Goal: Information Seeking & Learning: Compare options

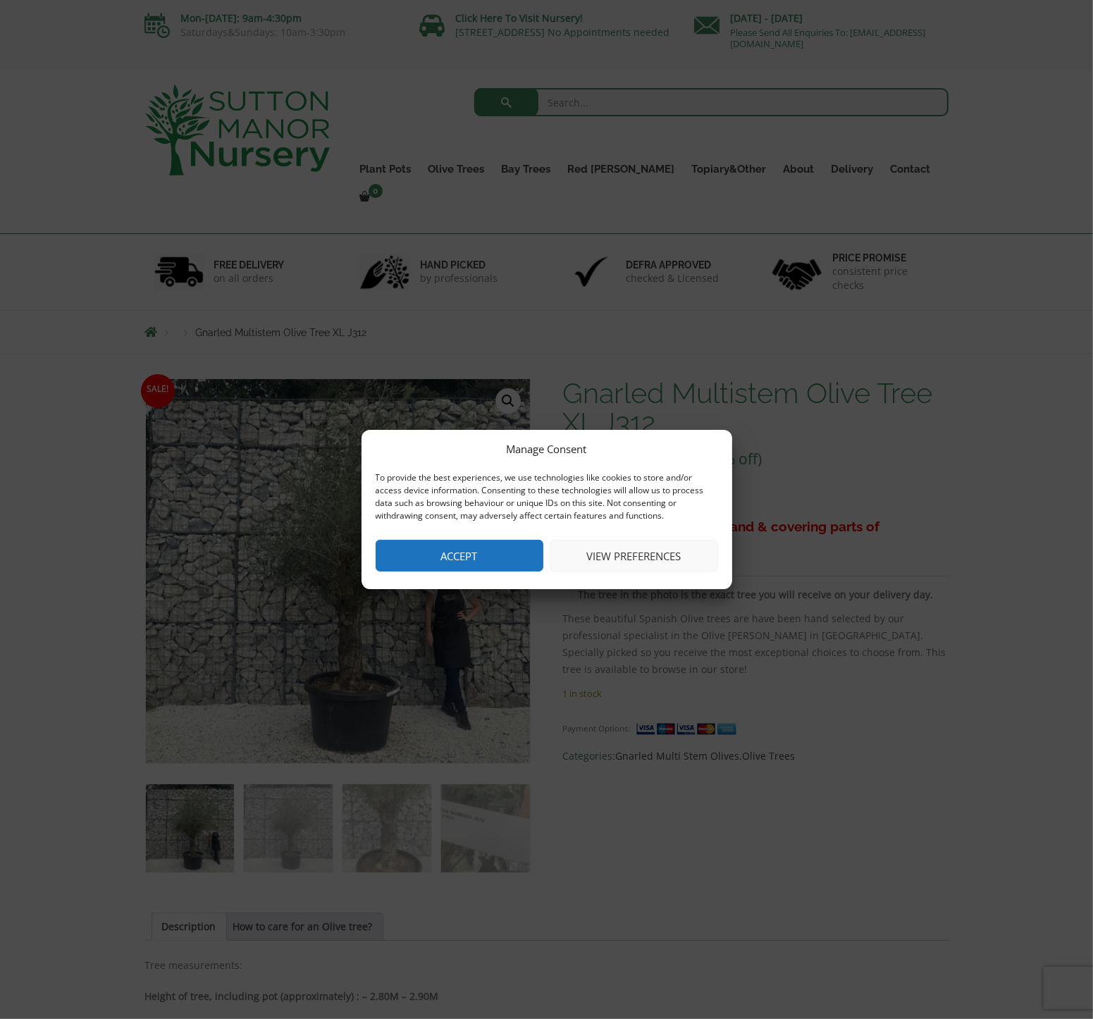
click at [467, 559] on button "Accept" at bounding box center [460, 556] width 168 height 32
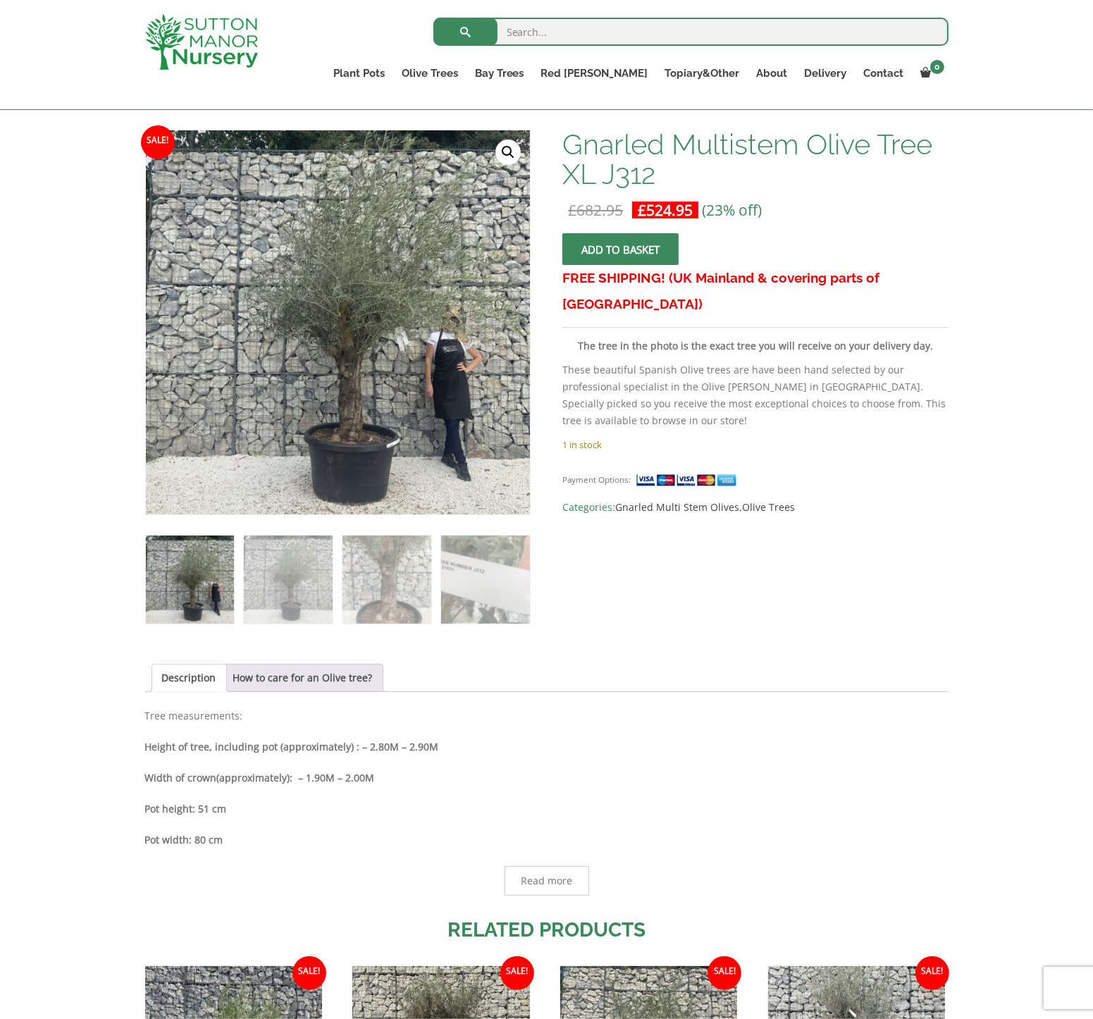
scroll to position [235, 0]
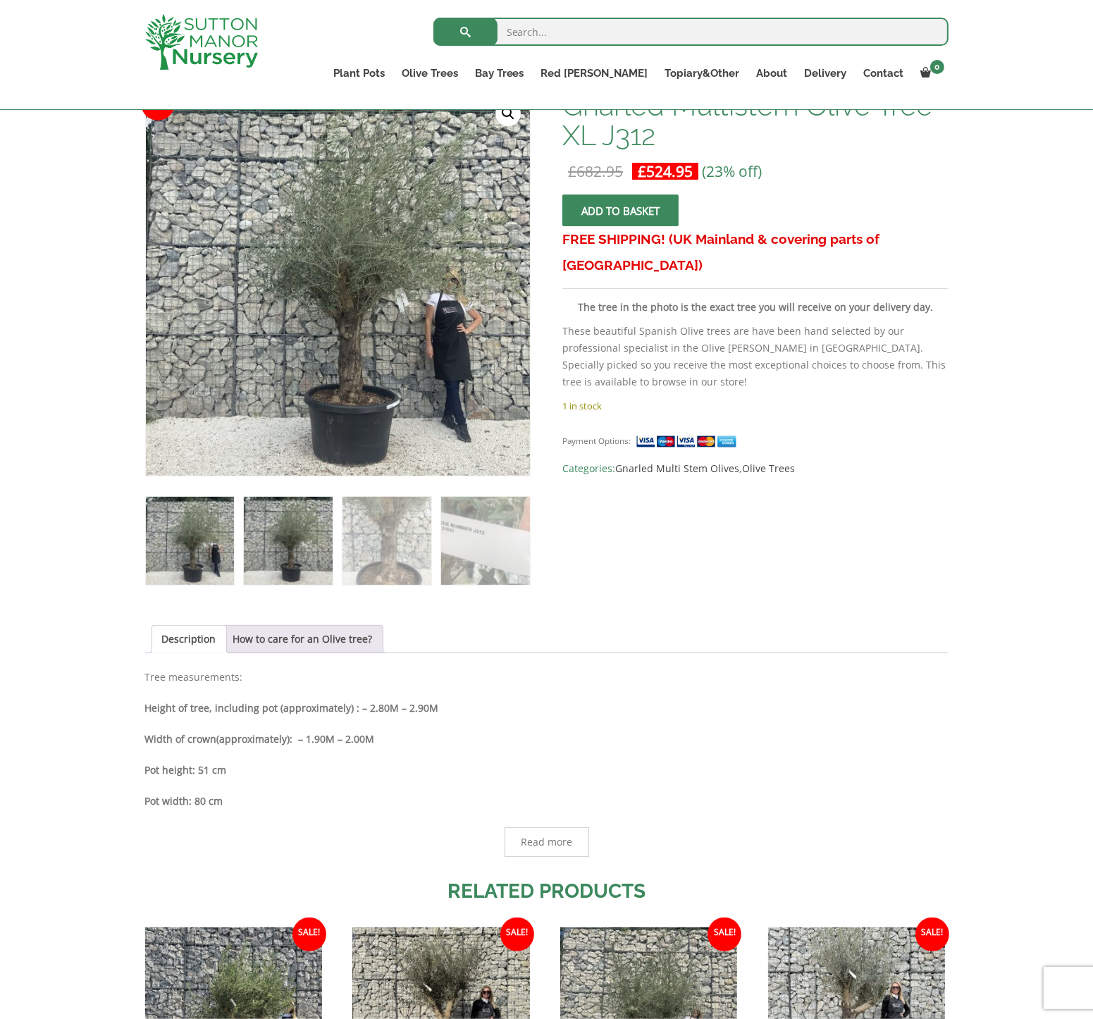
click at [318, 517] on img at bounding box center [288, 541] width 88 height 88
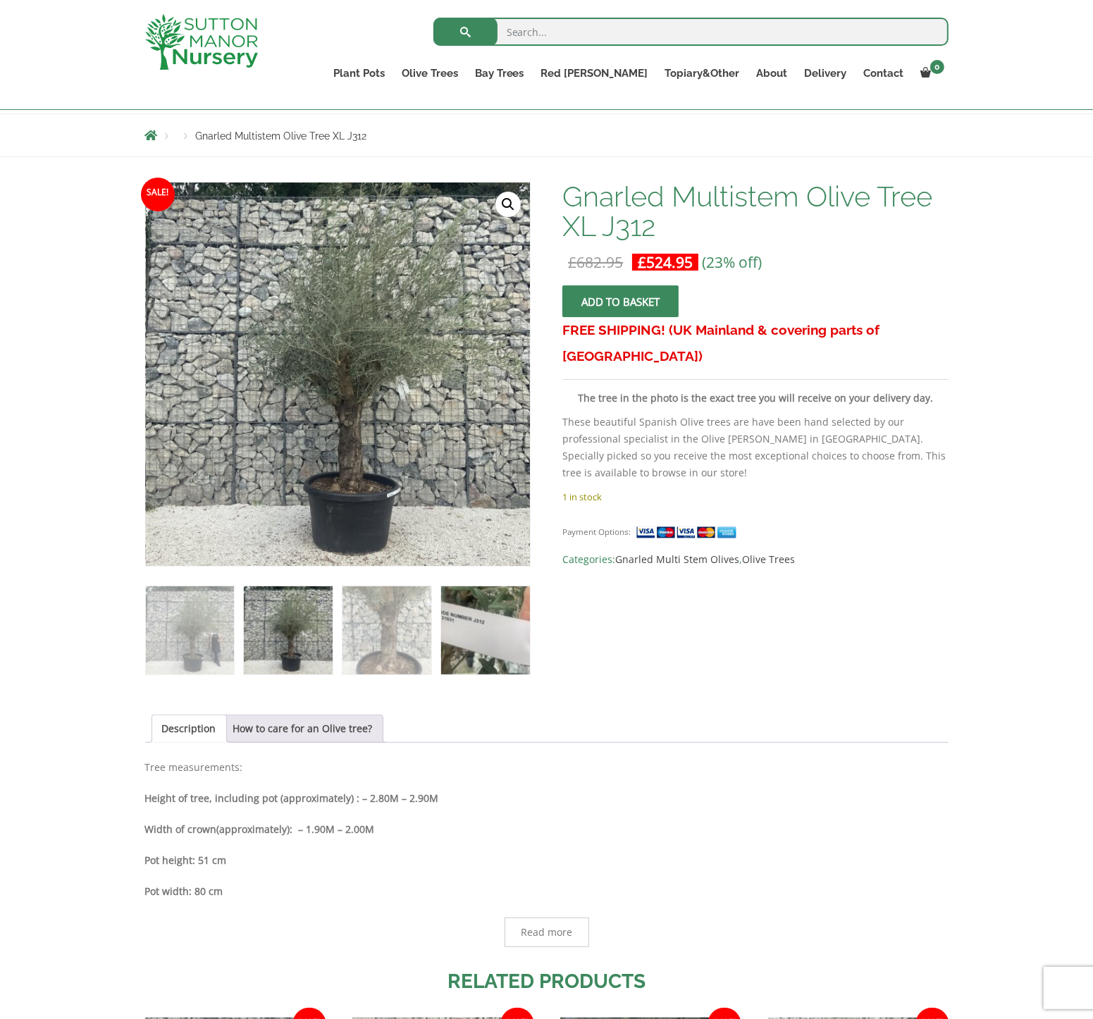
scroll to position [117, 0]
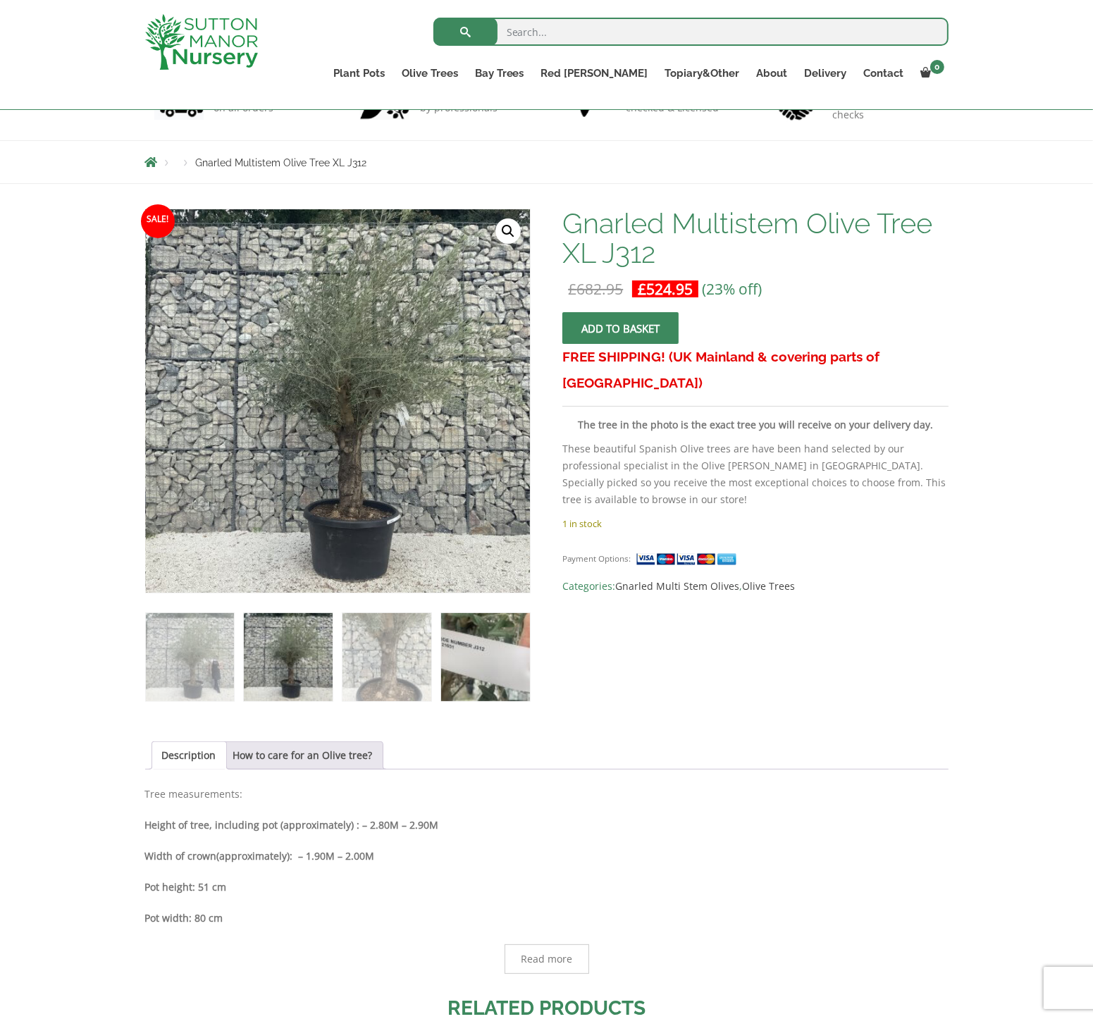
click at [499, 646] on img at bounding box center [485, 657] width 88 height 88
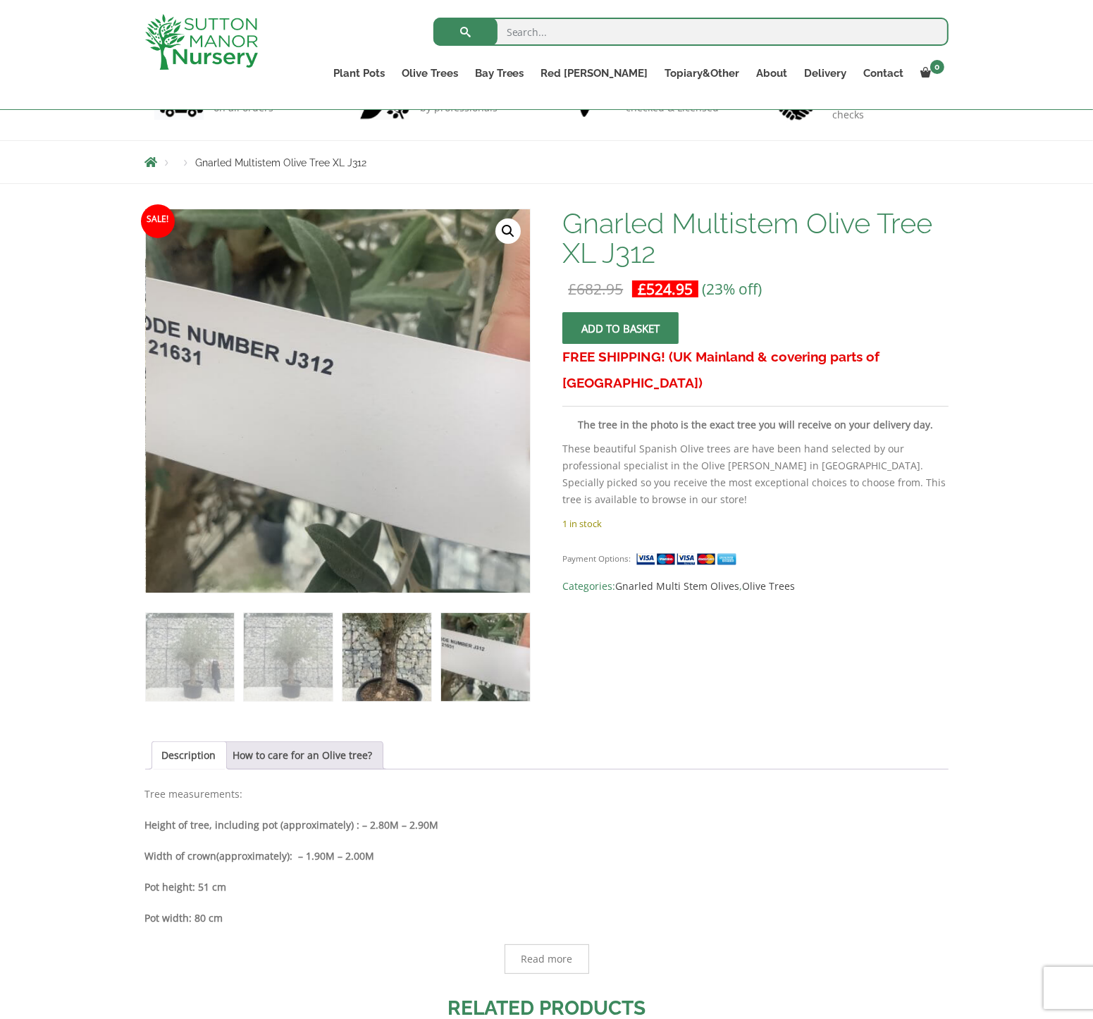
click at [372, 678] on img at bounding box center [386, 657] width 88 height 88
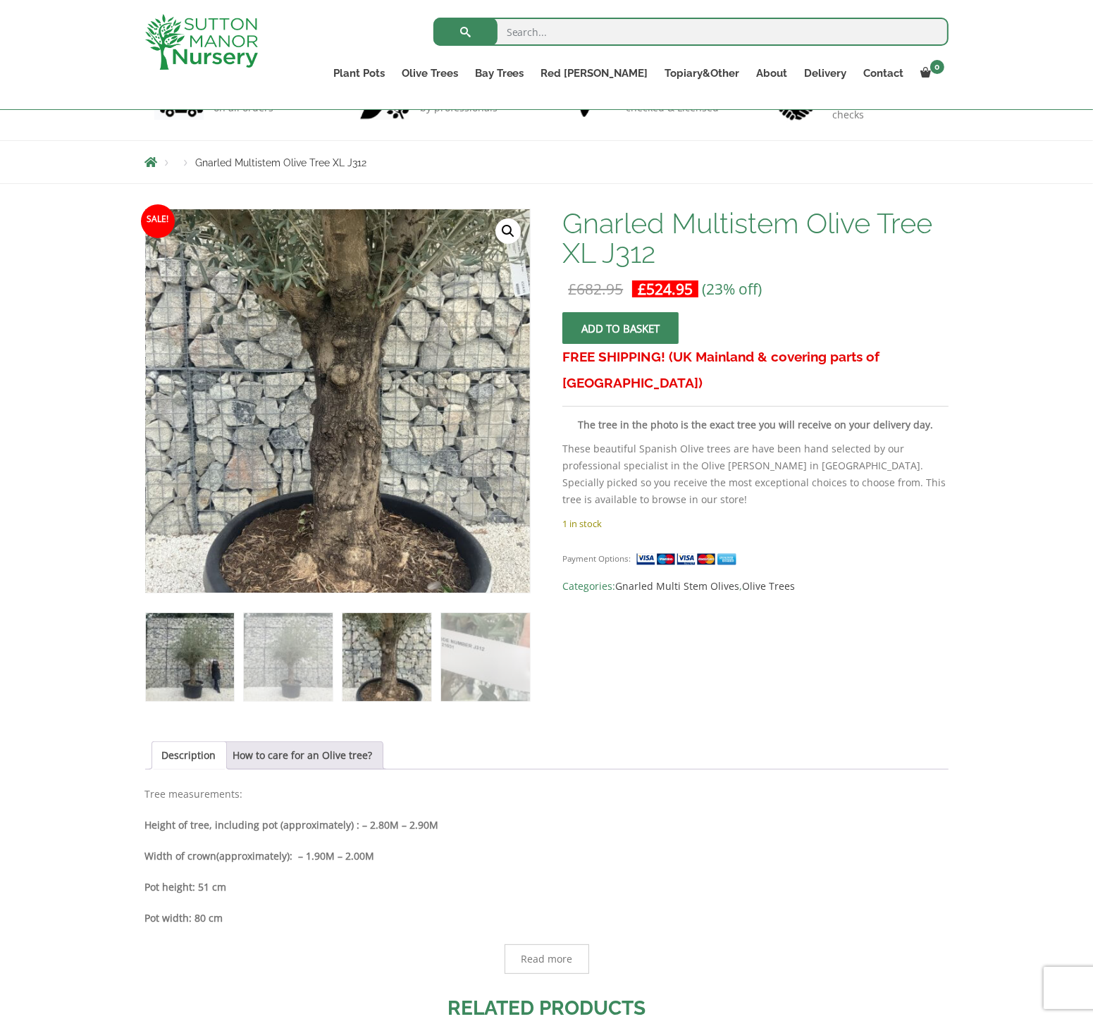
click at [183, 668] on img at bounding box center [190, 657] width 88 height 88
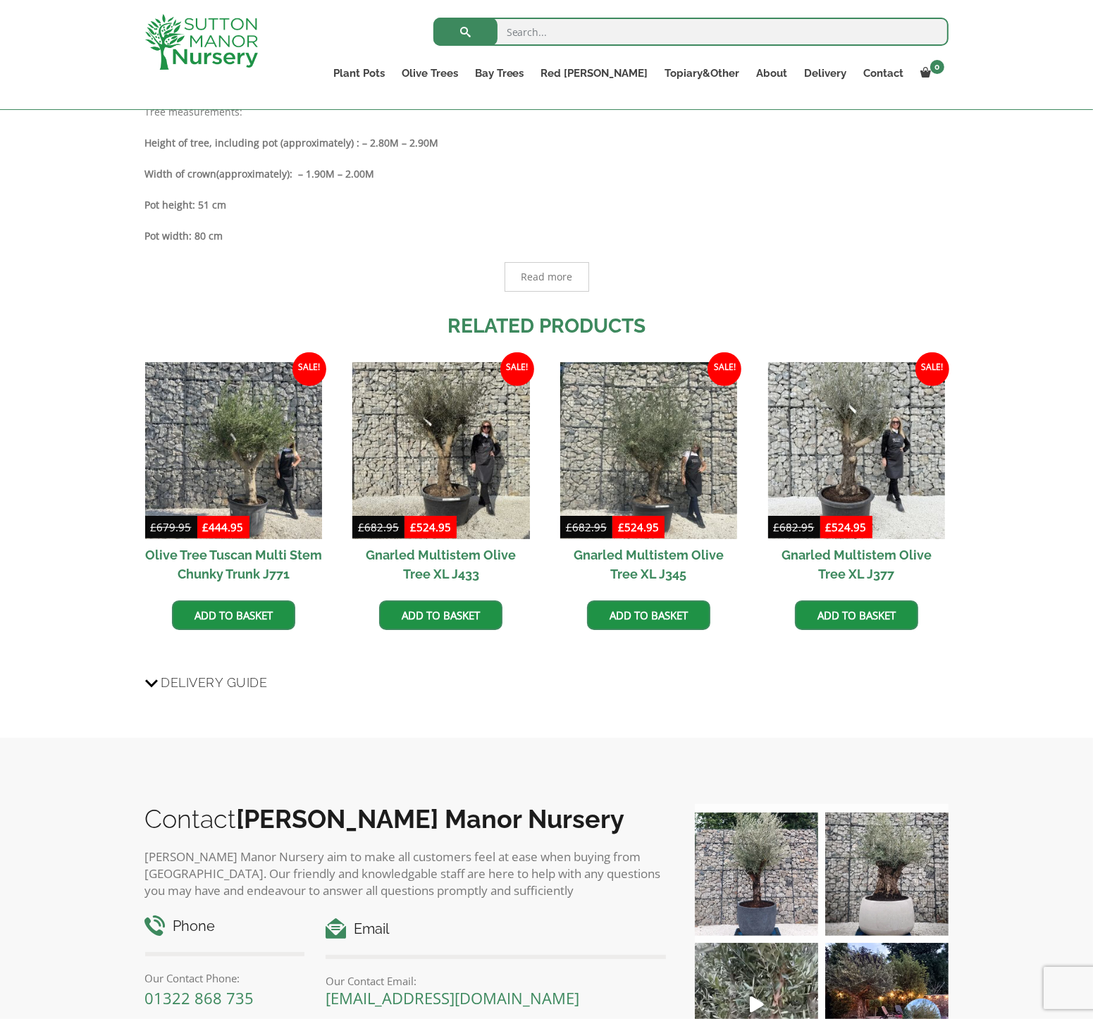
scroll to position [469, 0]
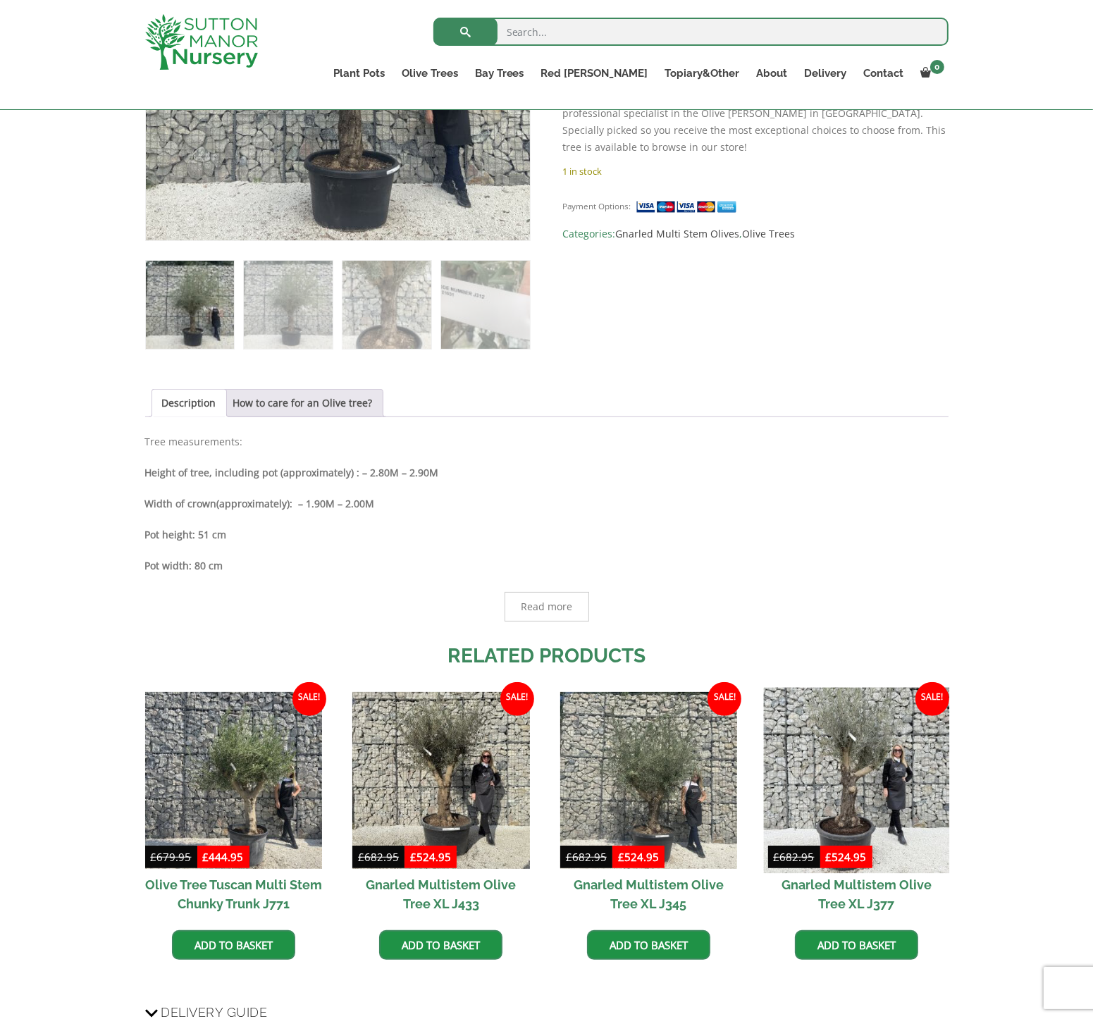
click at [791, 743] on img at bounding box center [856, 781] width 186 height 186
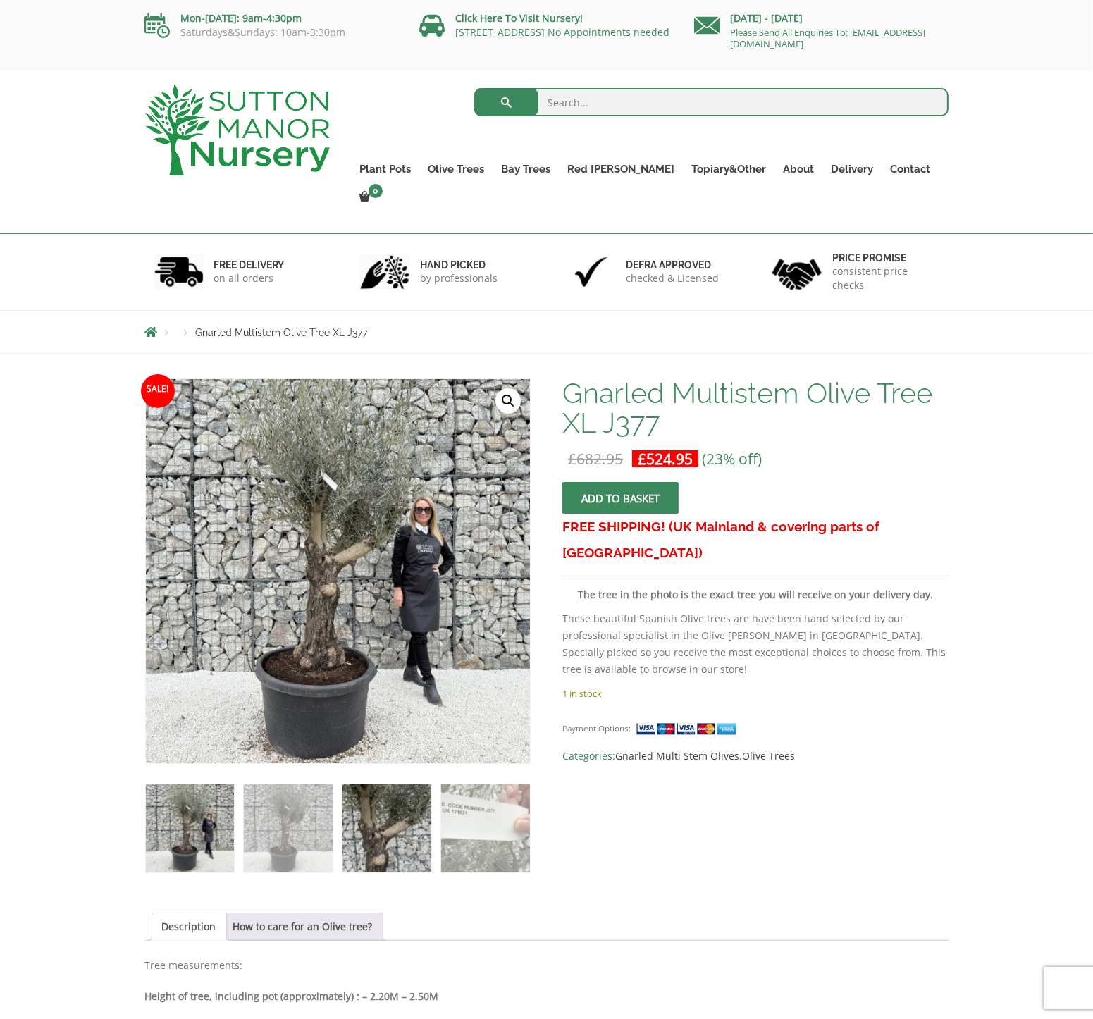
click at [414, 826] on img at bounding box center [386, 828] width 88 height 88
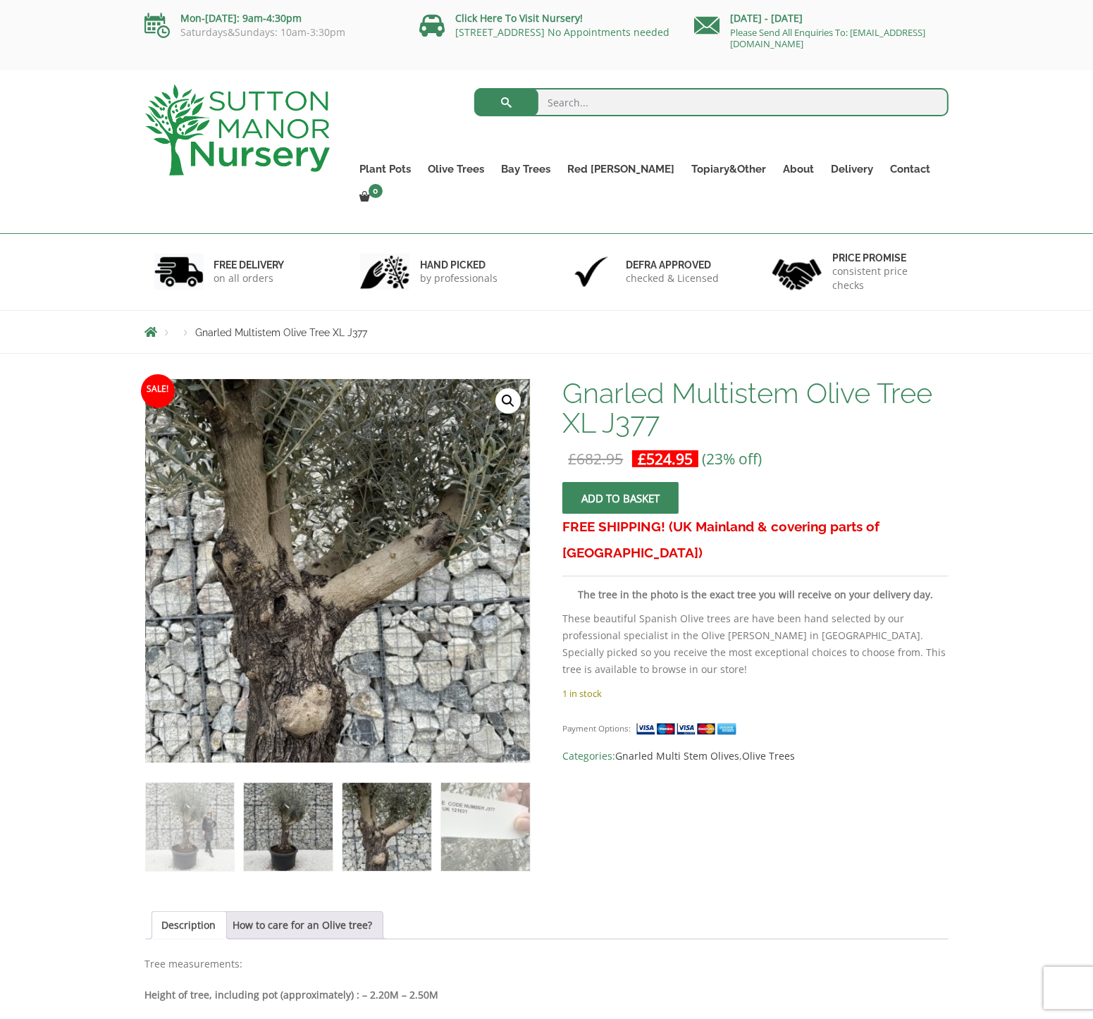
click at [290, 805] on img at bounding box center [288, 827] width 88 height 88
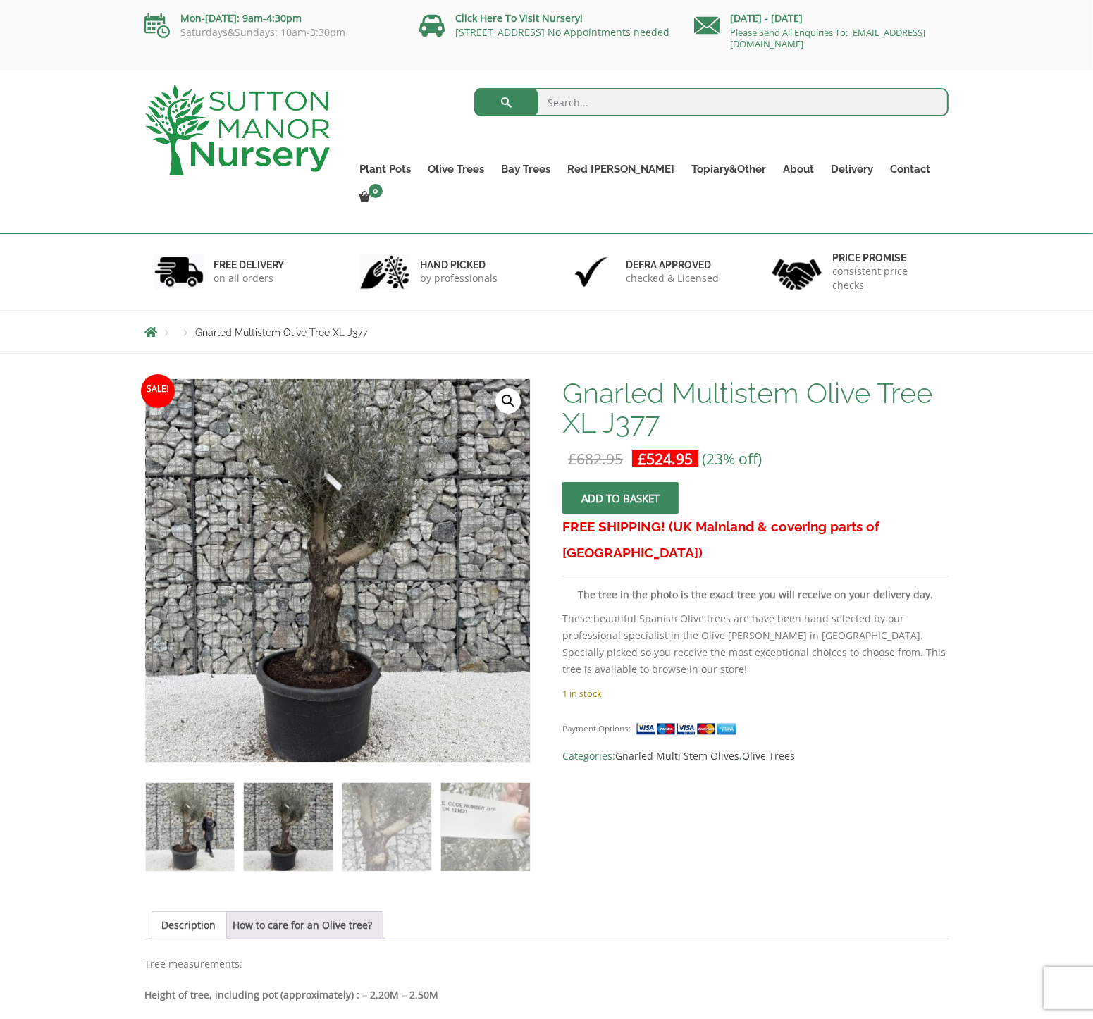
click at [216, 807] on img at bounding box center [190, 827] width 88 height 88
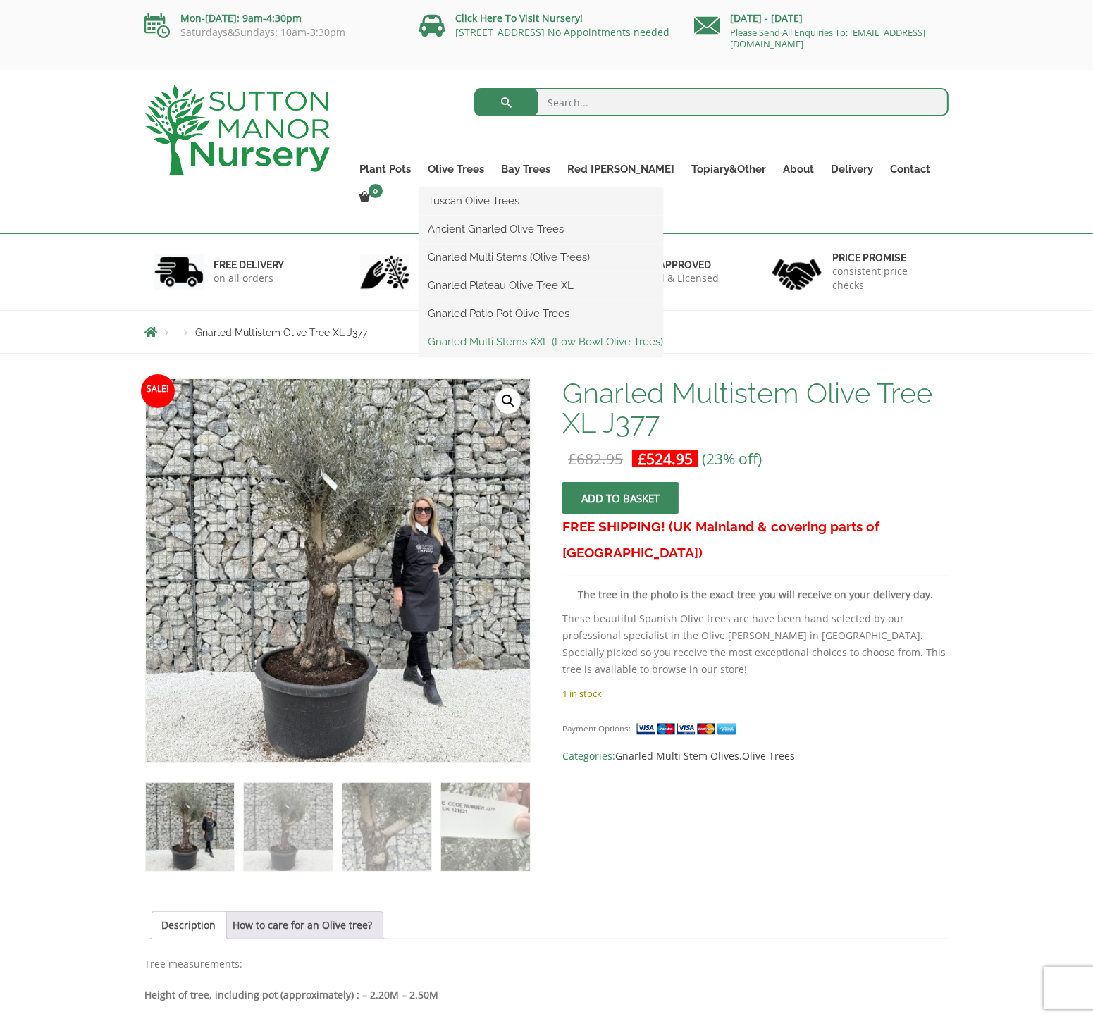
click at [499, 333] on link "Gnarled Multi Stems XXL (Low Bowl Olive Trees)" at bounding box center [541, 341] width 244 height 21
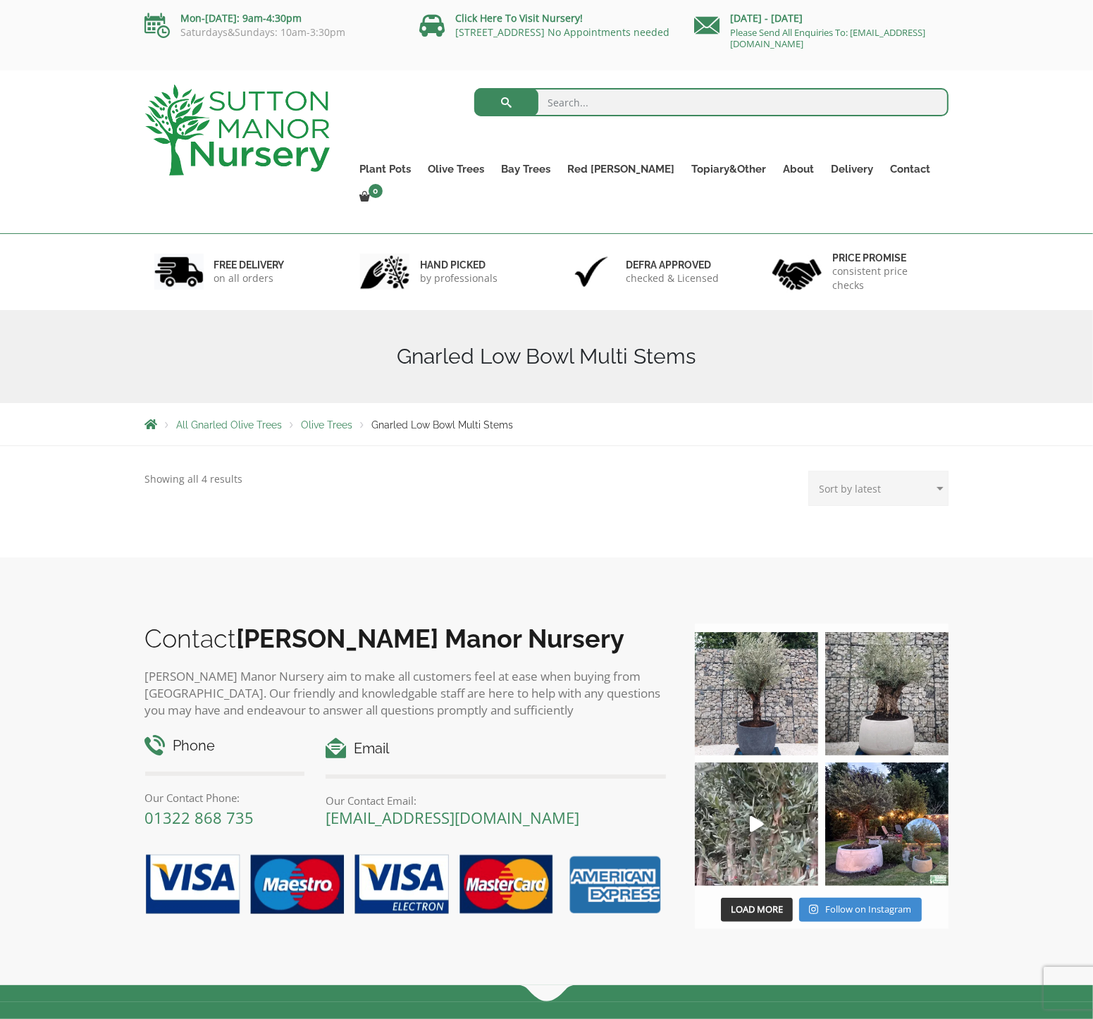
click at [323, 419] on span "Olive Trees" at bounding box center [327, 424] width 51 height 11
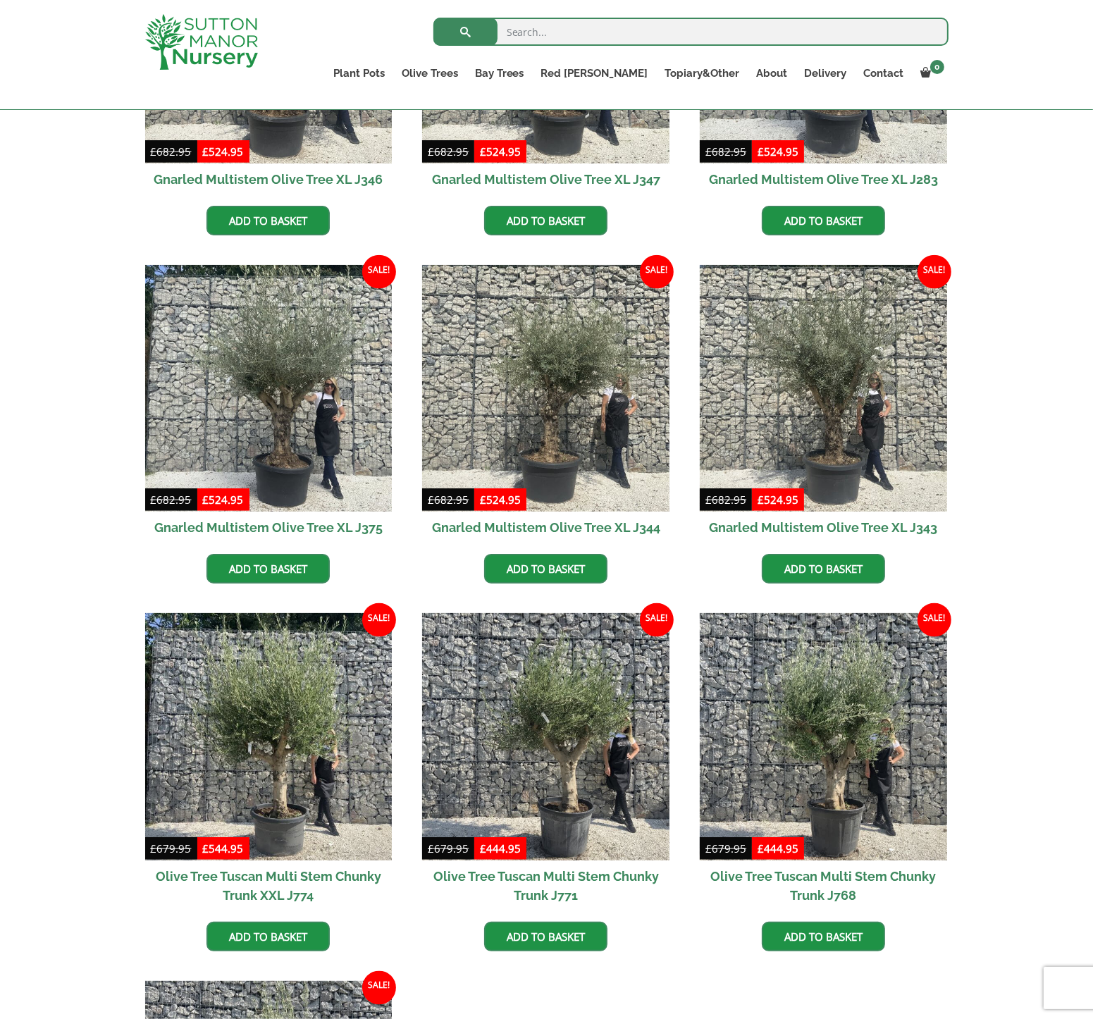
scroll to position [1761, 0]
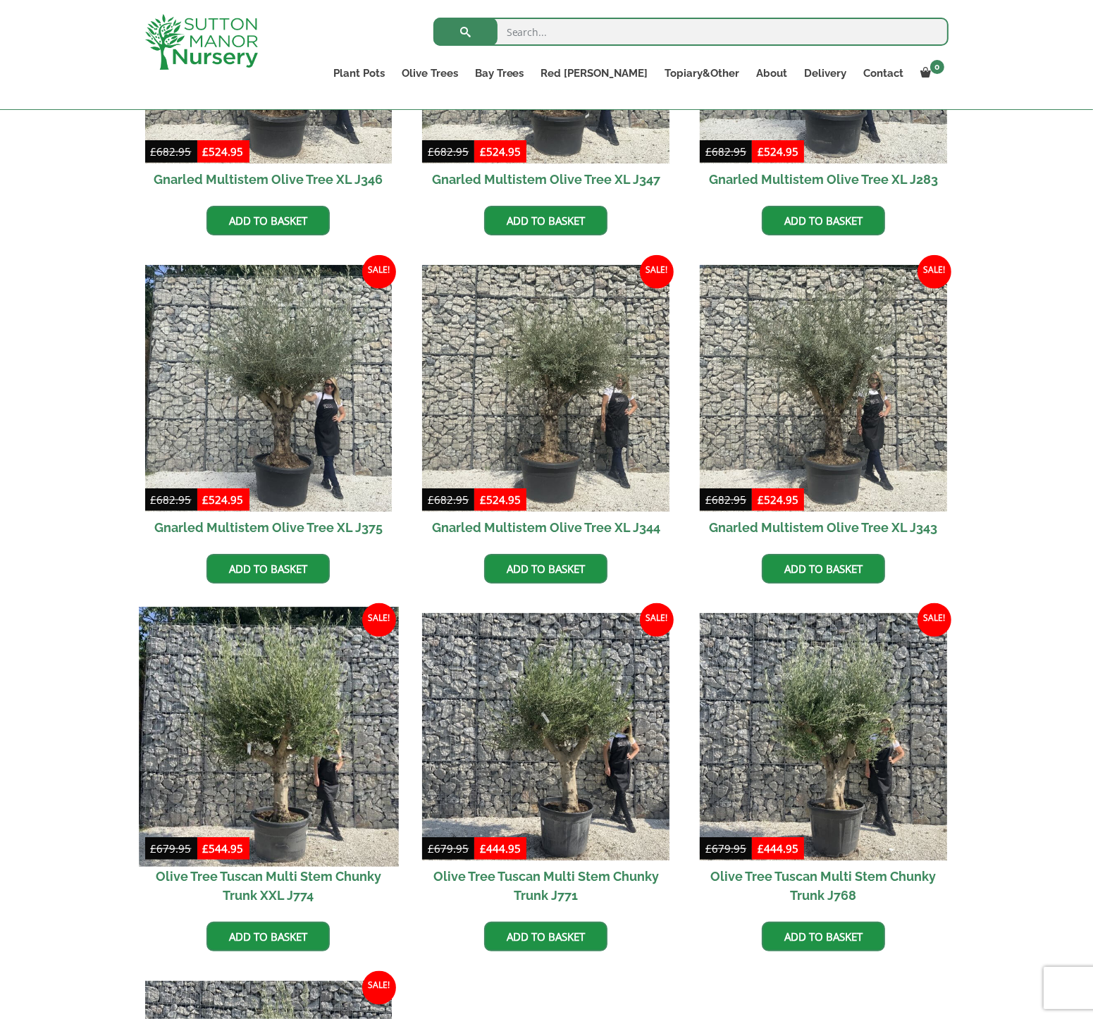
click at [304, 710] on img at bounding box center [268, 736] width 259 height 259
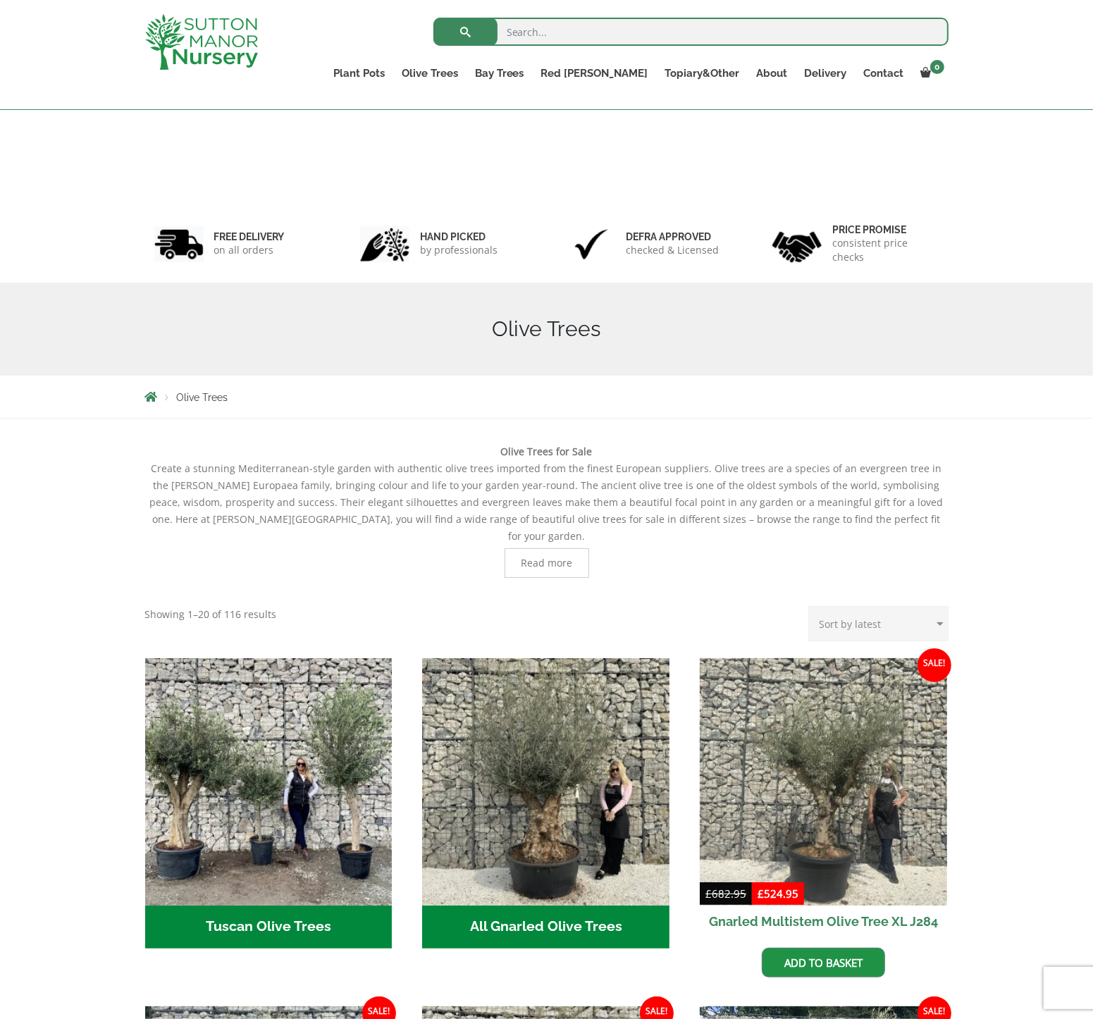
scroll to position [469, 0]
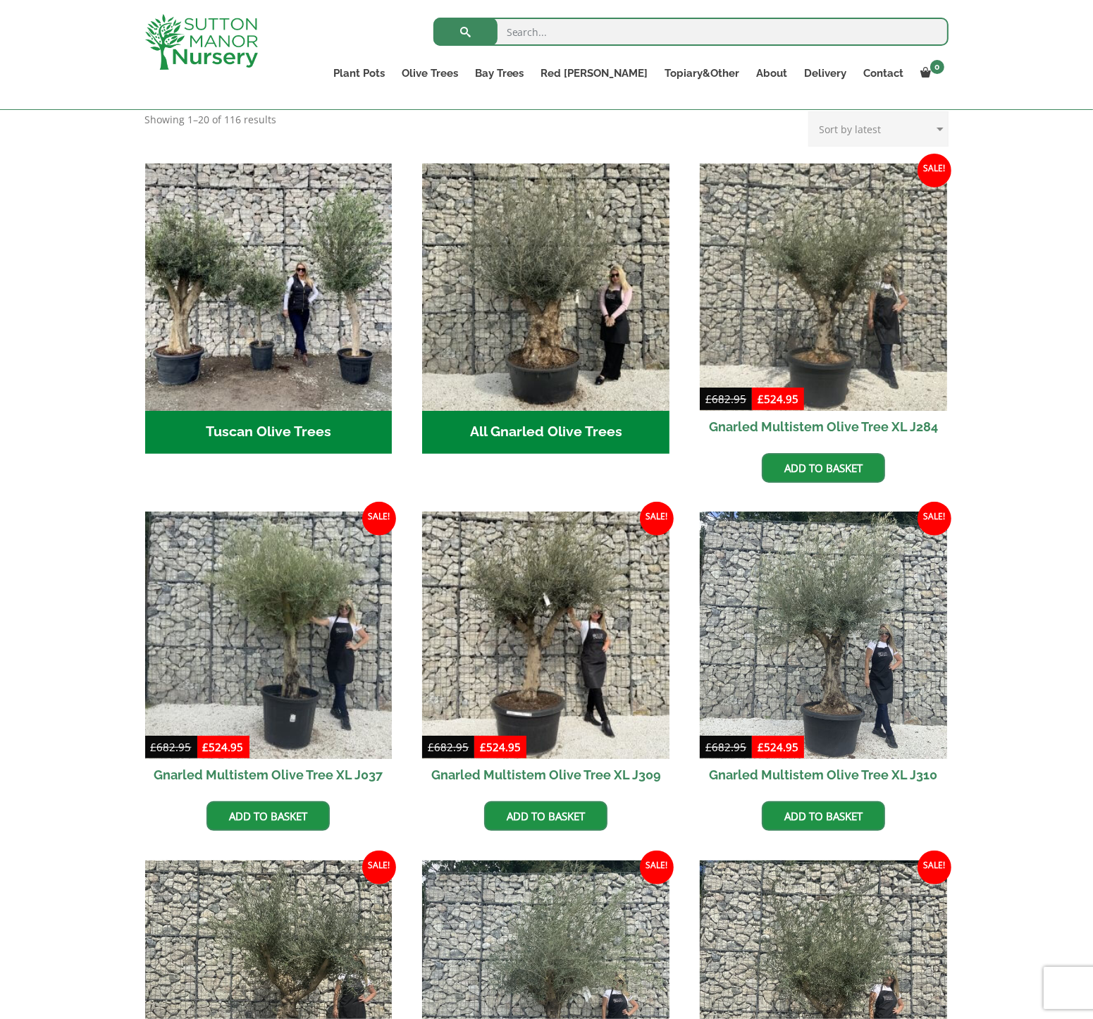
click at [580, 412] on h2 "All Gnarled Olive Trees (215)" at bounding box center [545, 433] width 247 height 44
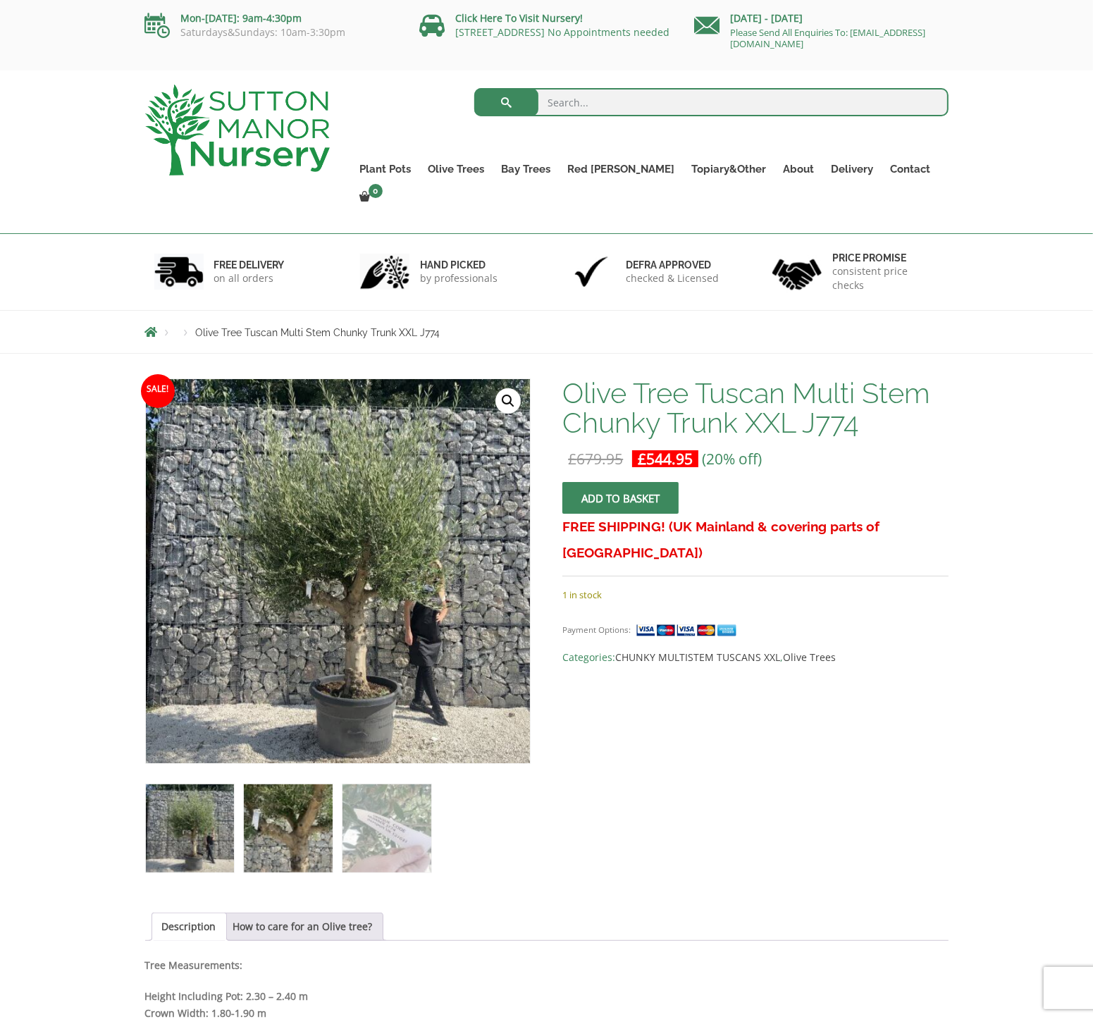
click at [282, 843] on img at bounding box center [288, 828] width 88 height 88
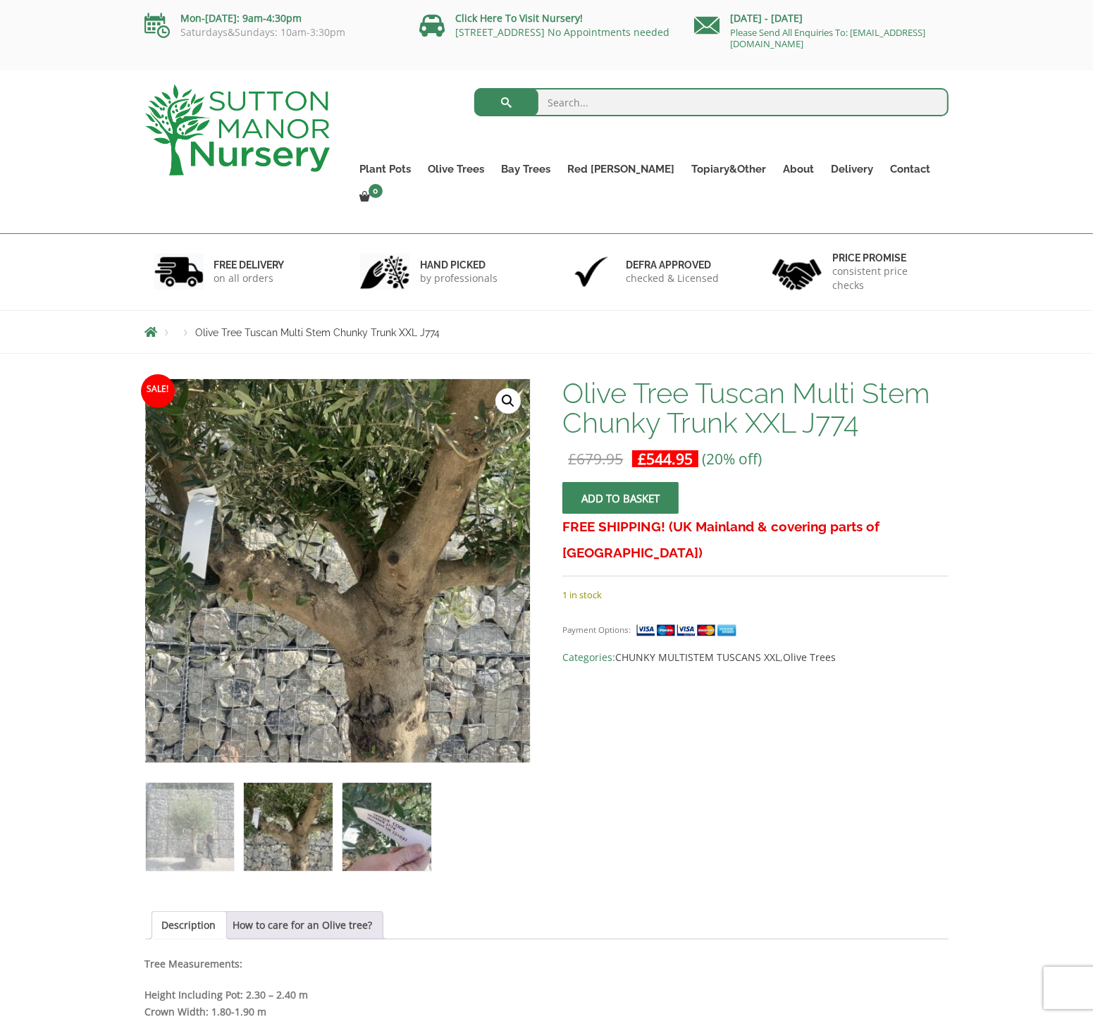
click at [381, 829] on img at bounding box center [386, 827] width 88 height 88
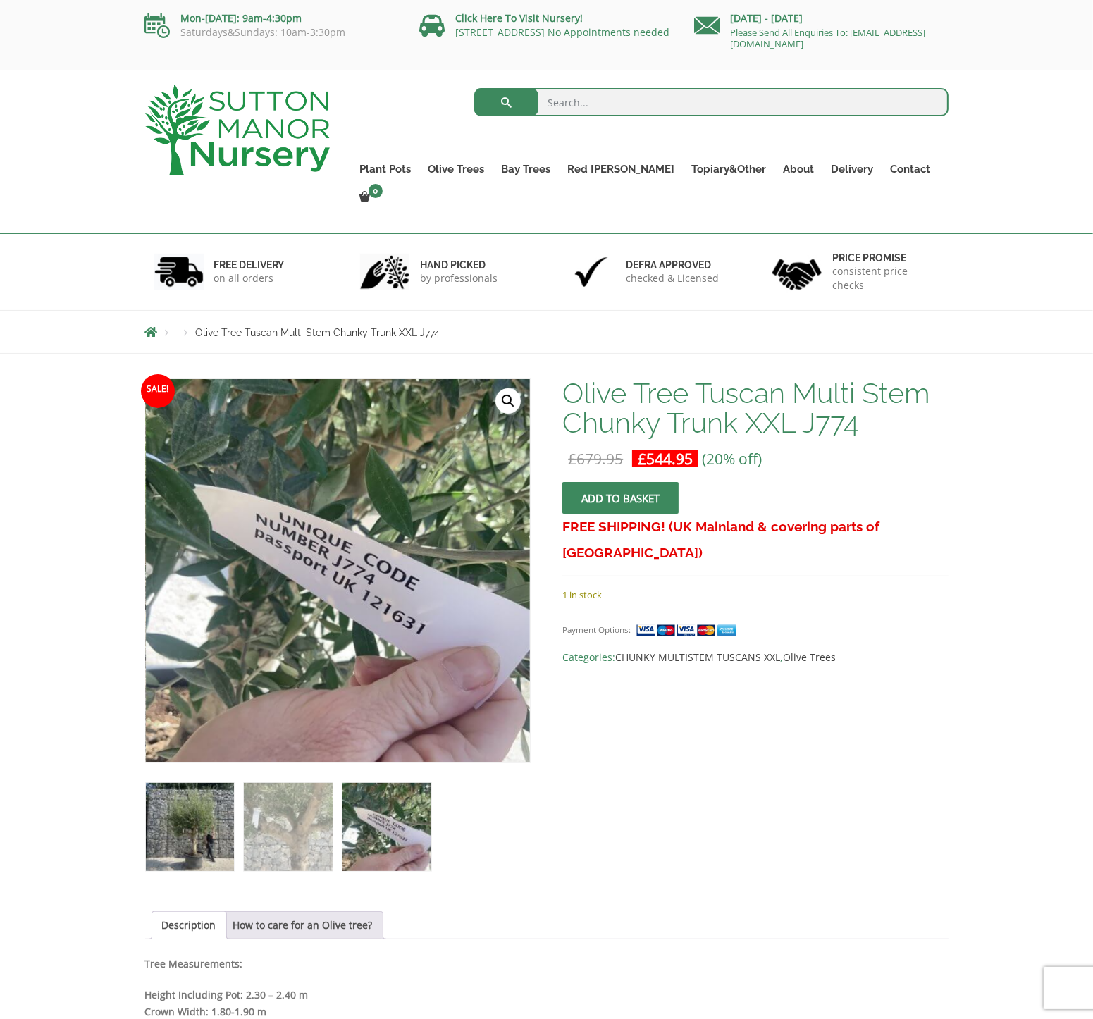
click at [183, 805] on img at bounding box center [190, 827] width 88 height 88
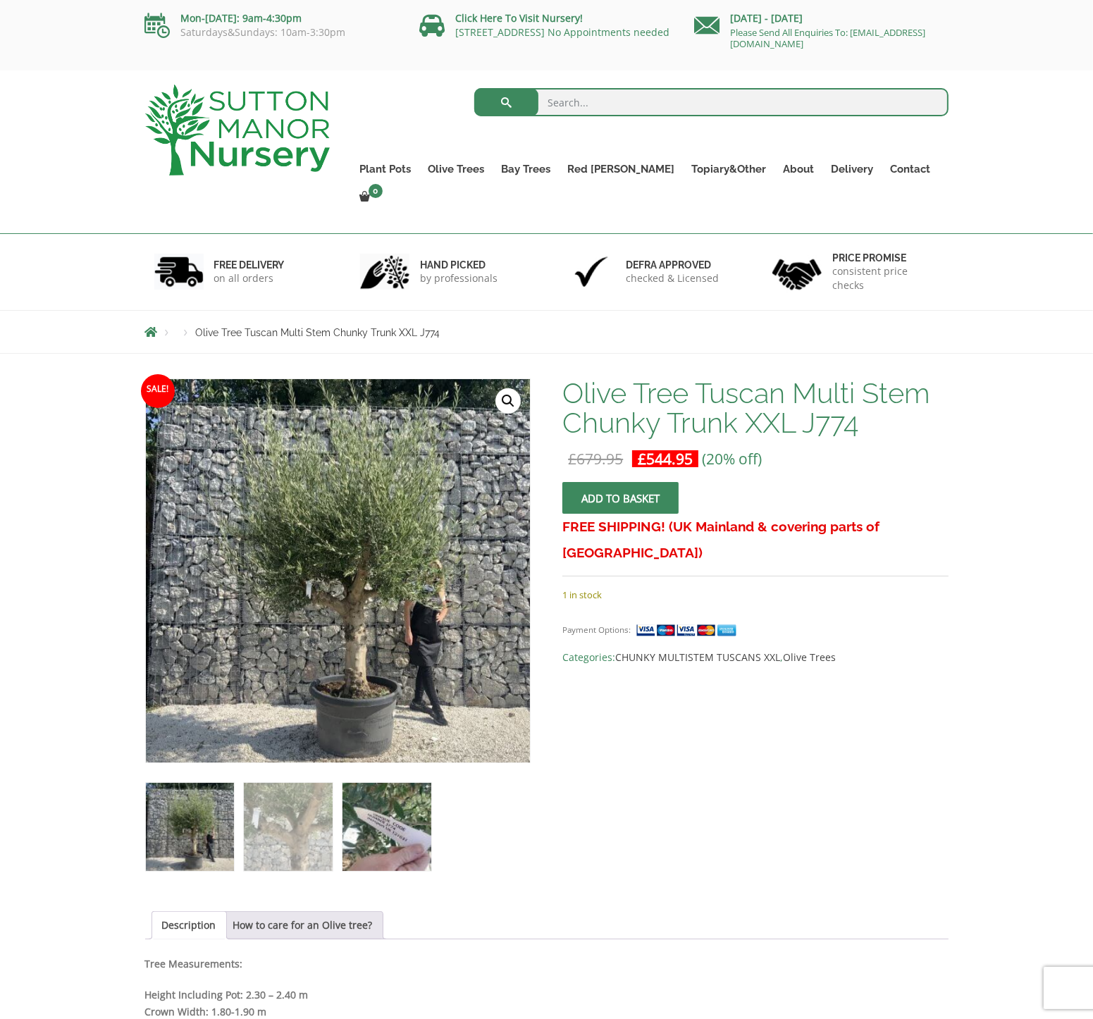
click at [376, 792] on img at bounding box center [386, 827] width 88 height 88
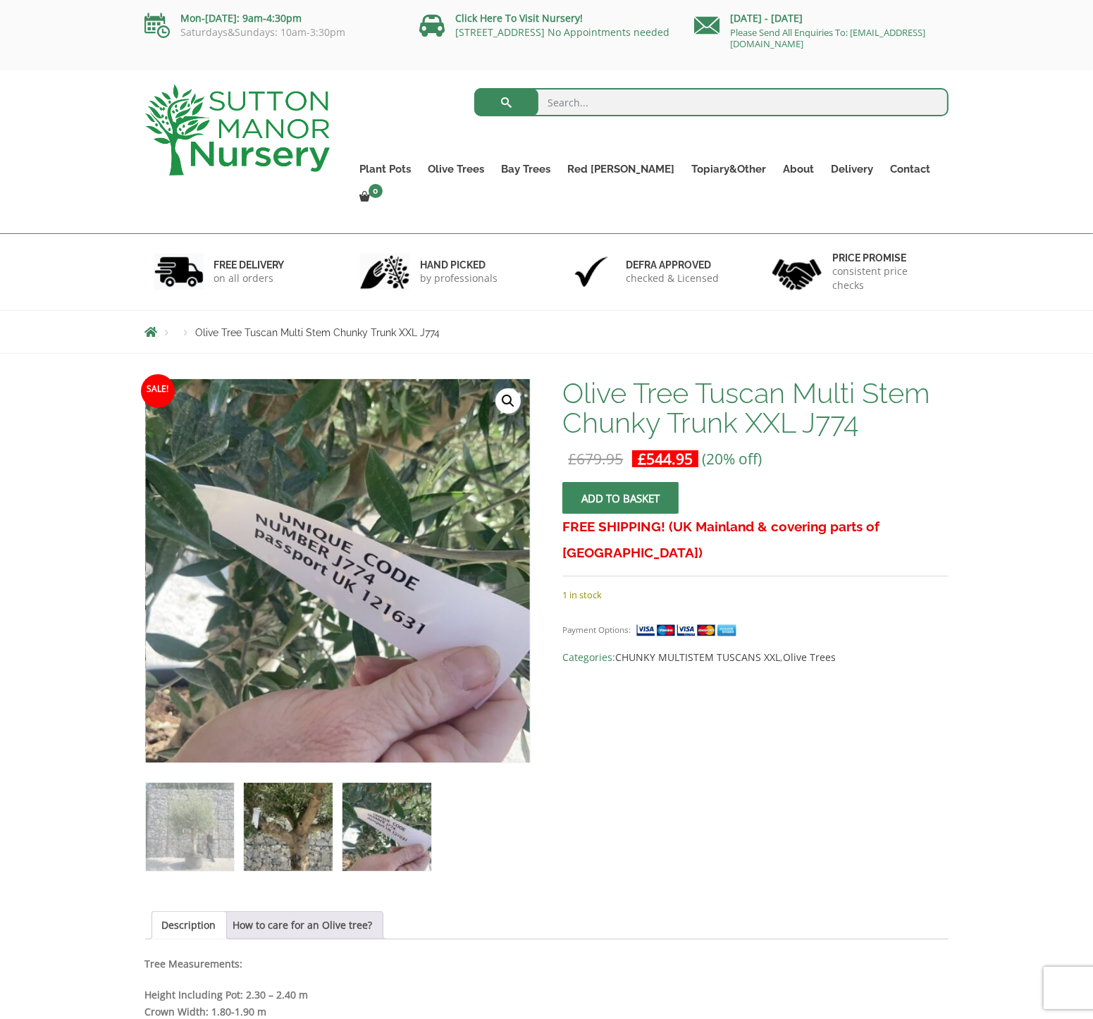
click at [293, 783] on img at bounding box center [288, 827] width 88 height 88
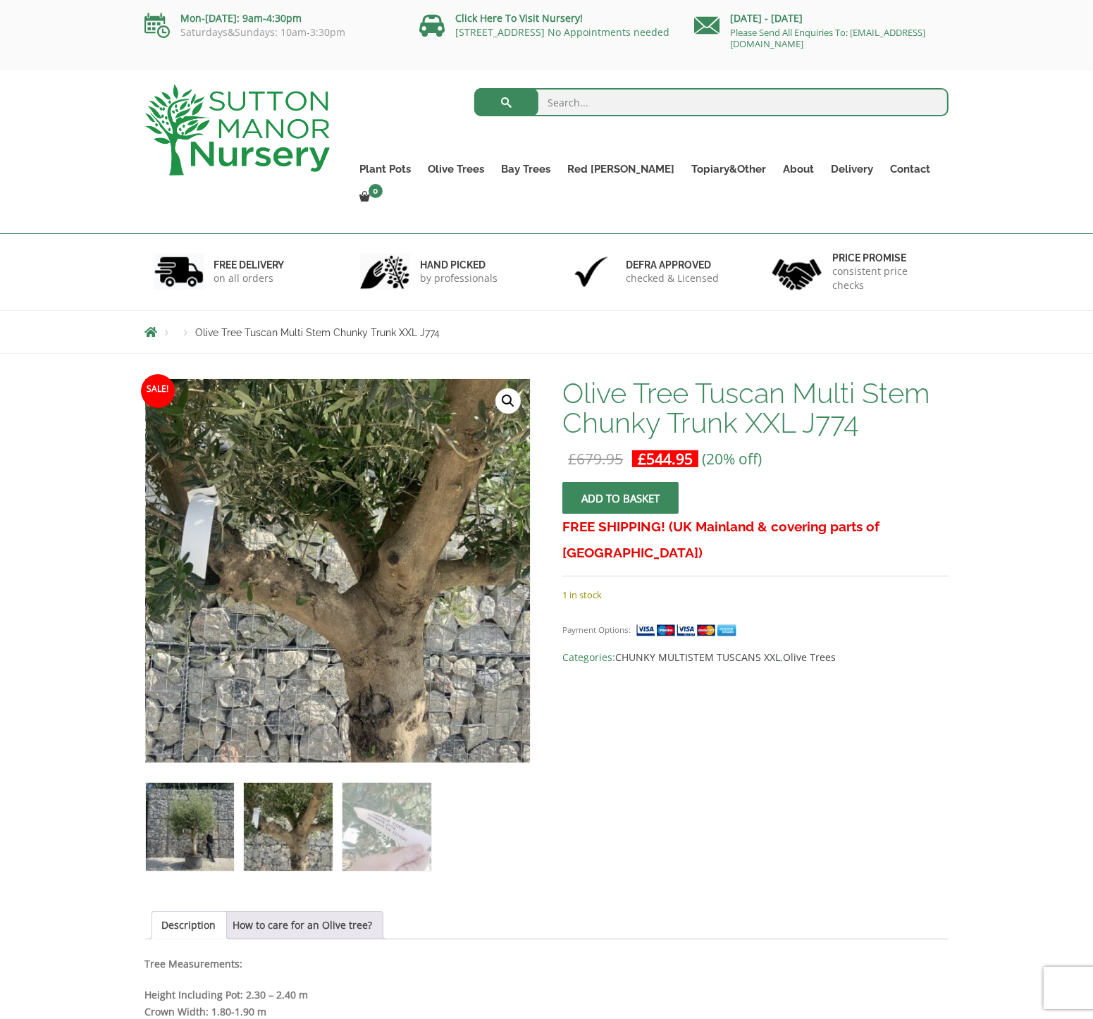
click at [209, 788] on img at bounding box center [190, 827] width 88 height 88
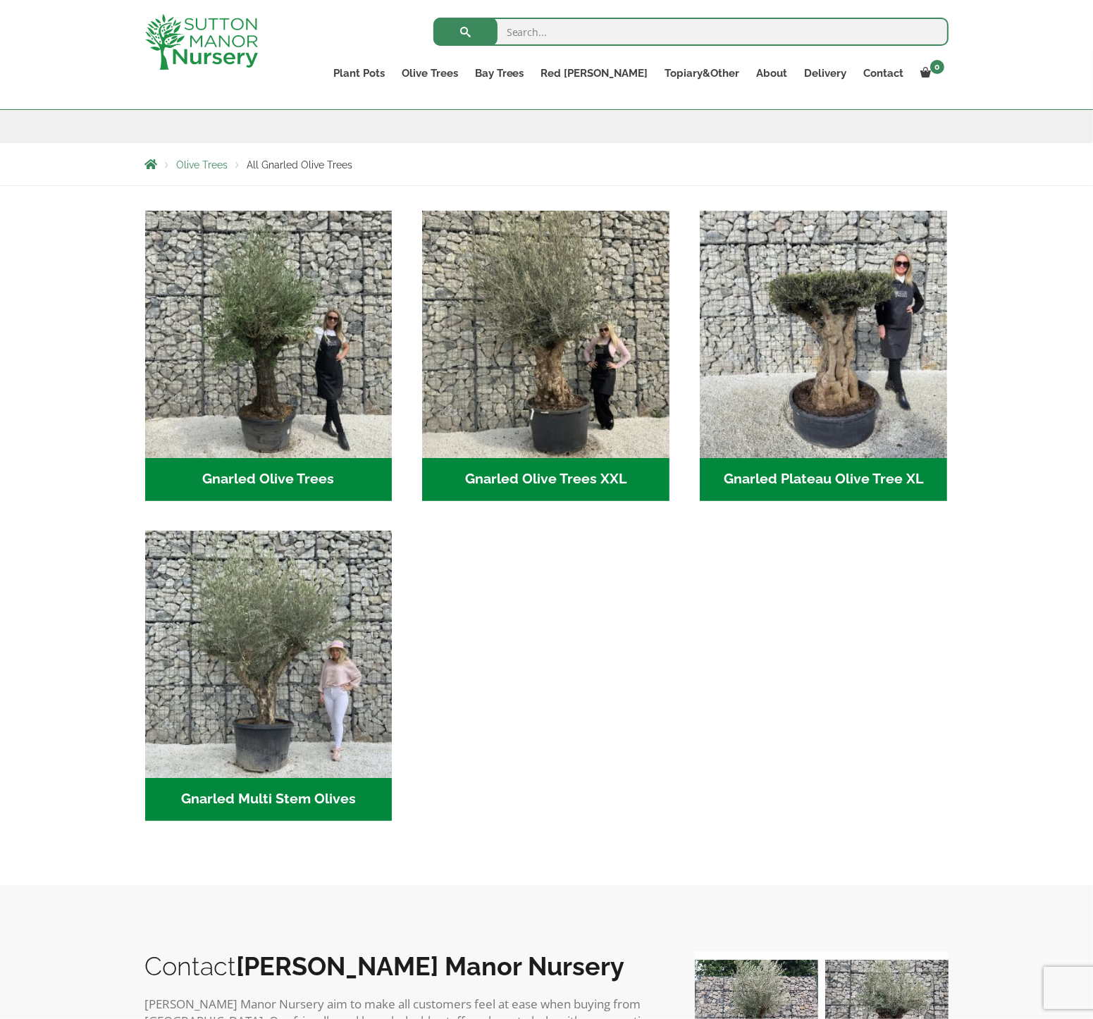
scroll to position [235, 0]
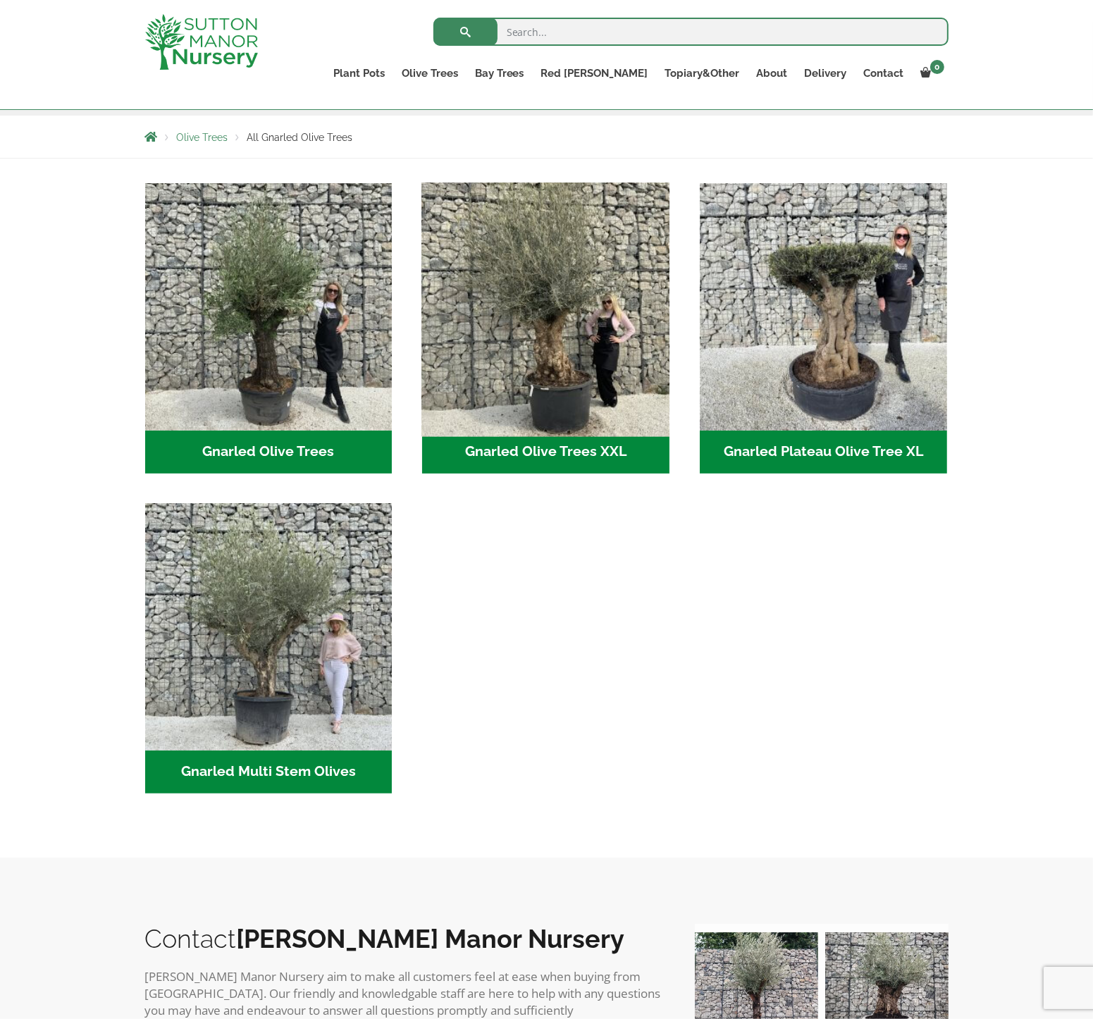
click at [530, 352] on img "Visit product category Gnarled Olive Trees XXL" at bounding box center [545, 306] width 259 height 259
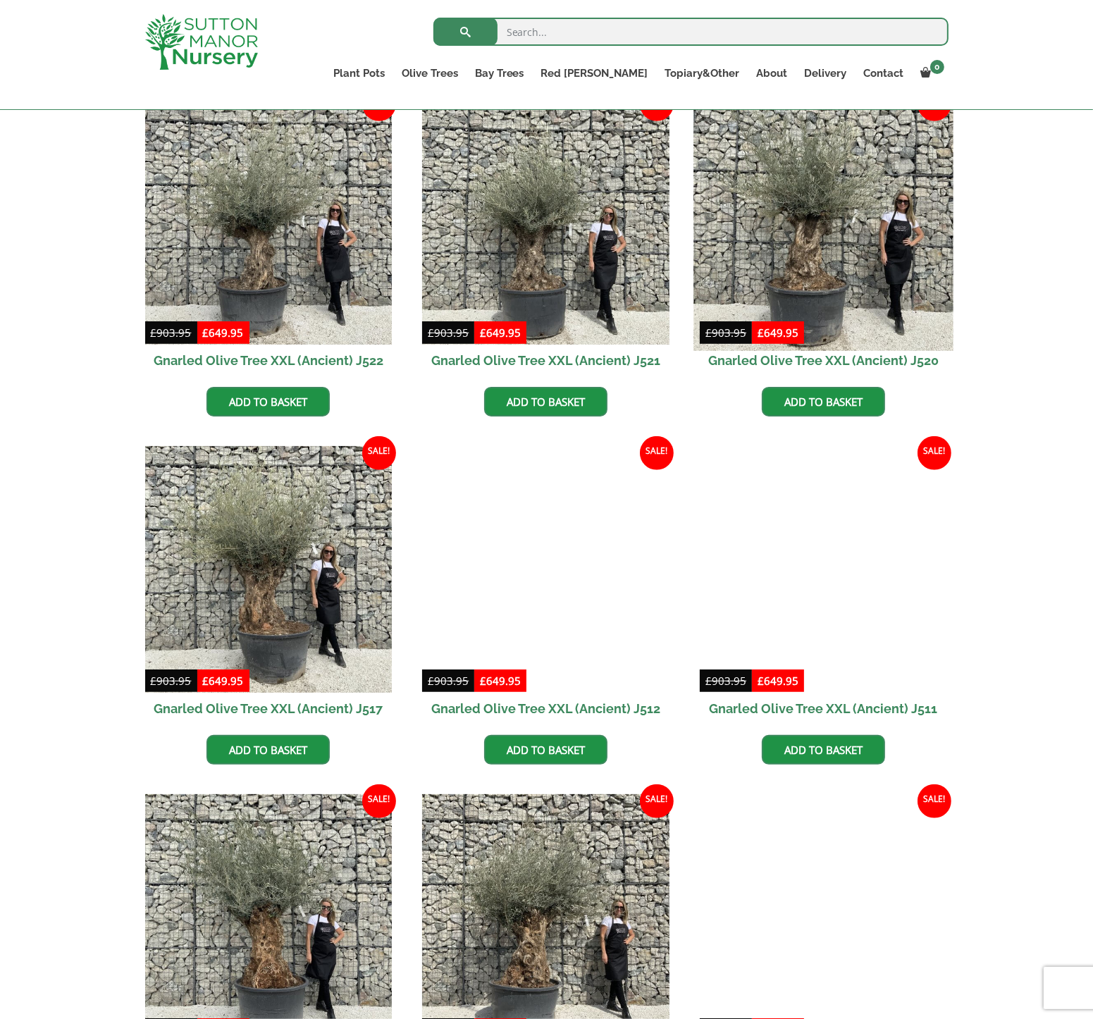
scroll to position [822, 0]
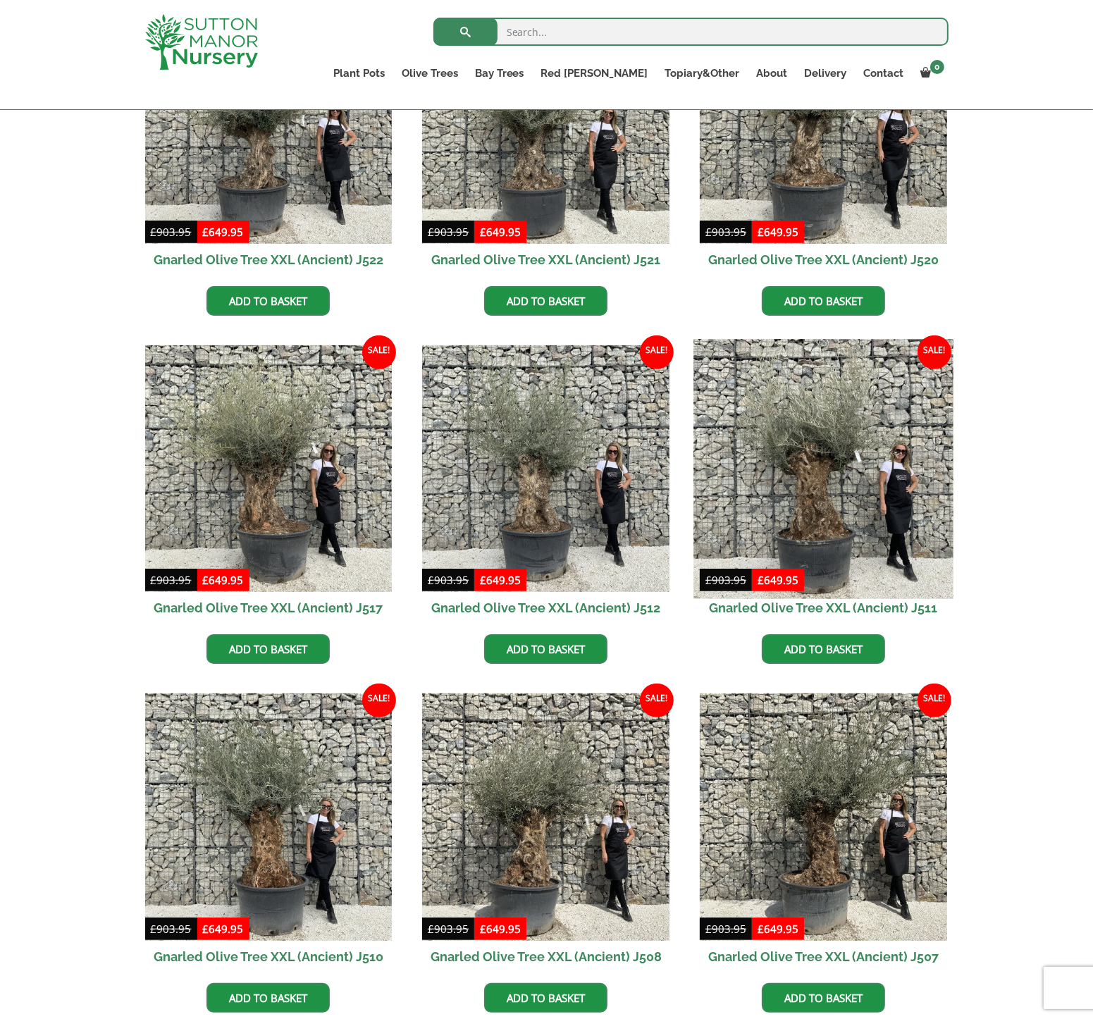
click at [814, 471] on img at bounding box center [822, 468] width 259 height 259
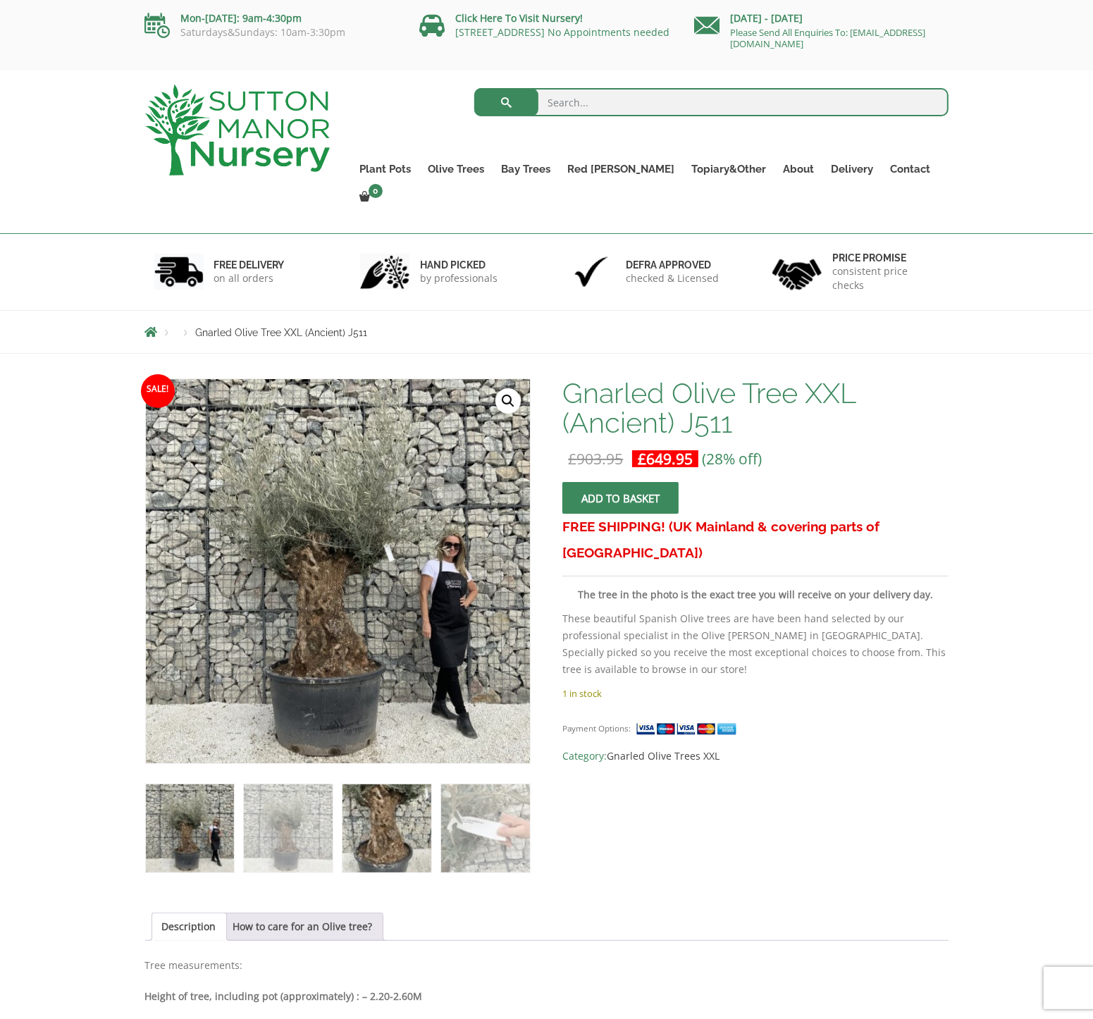
click at [393, 800] on img at bounding box center [386, 828] width 88 height 88
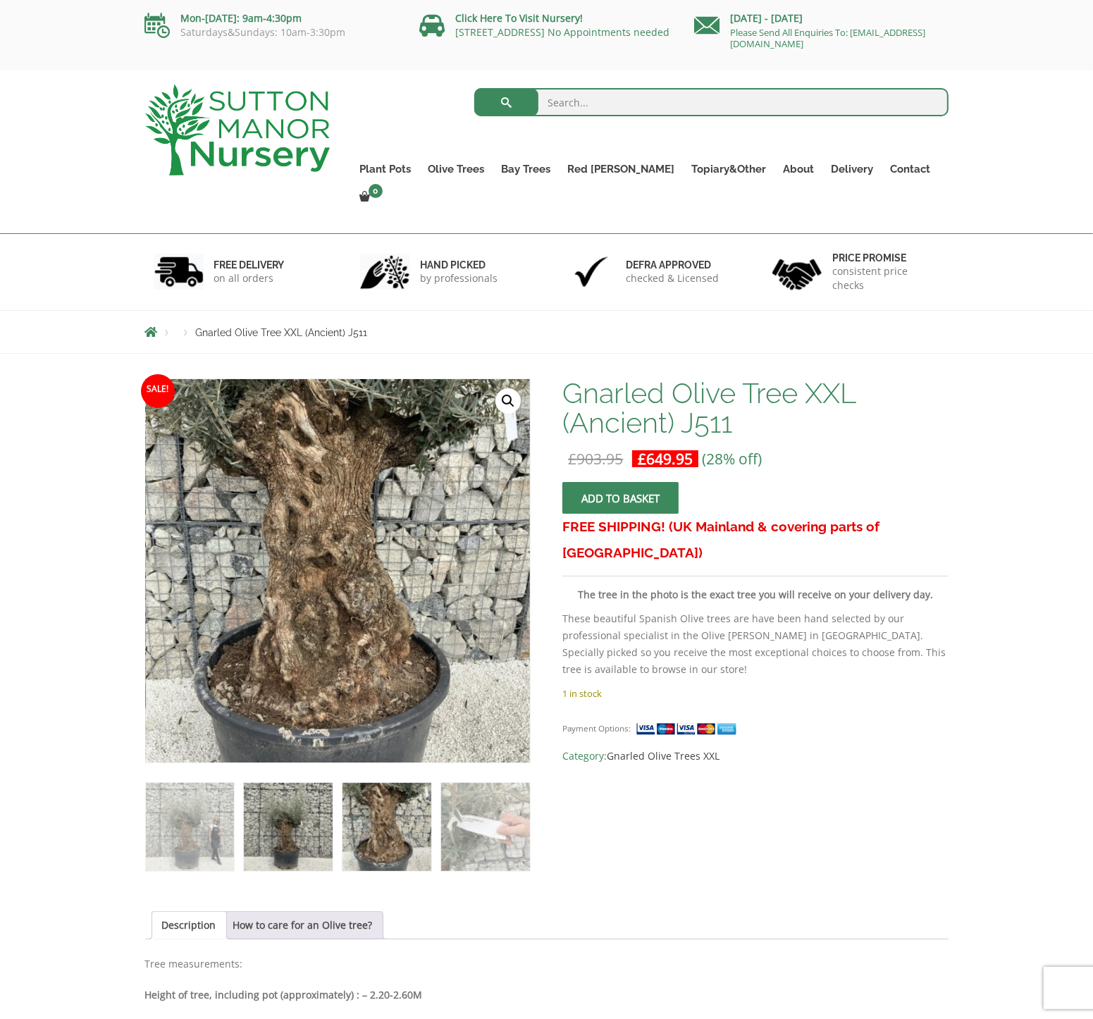
click at [290, 818] on img at bounding box center [288, 827] width 88 height 88
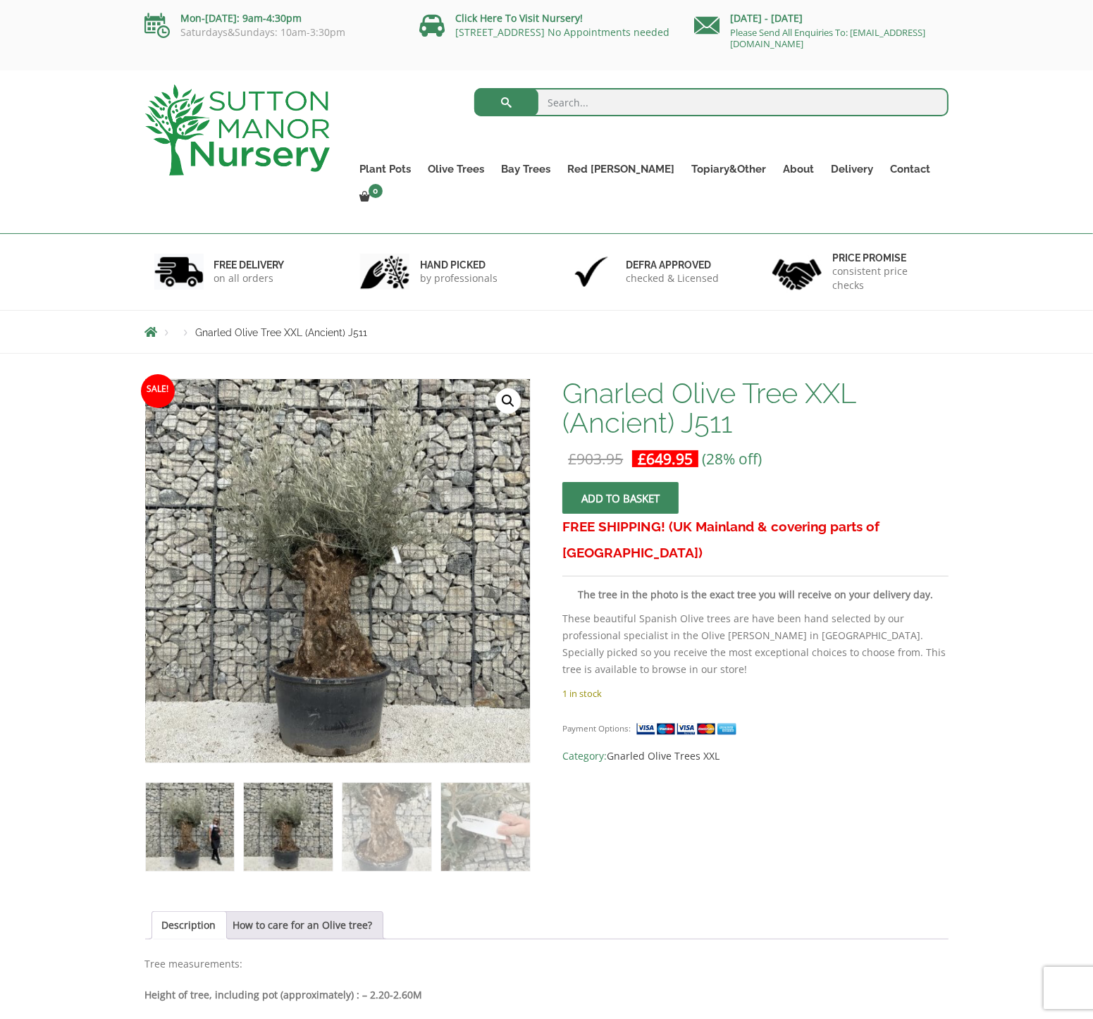
click at [206, 806] on img at bounding box center [190, 827] width 88 height 88
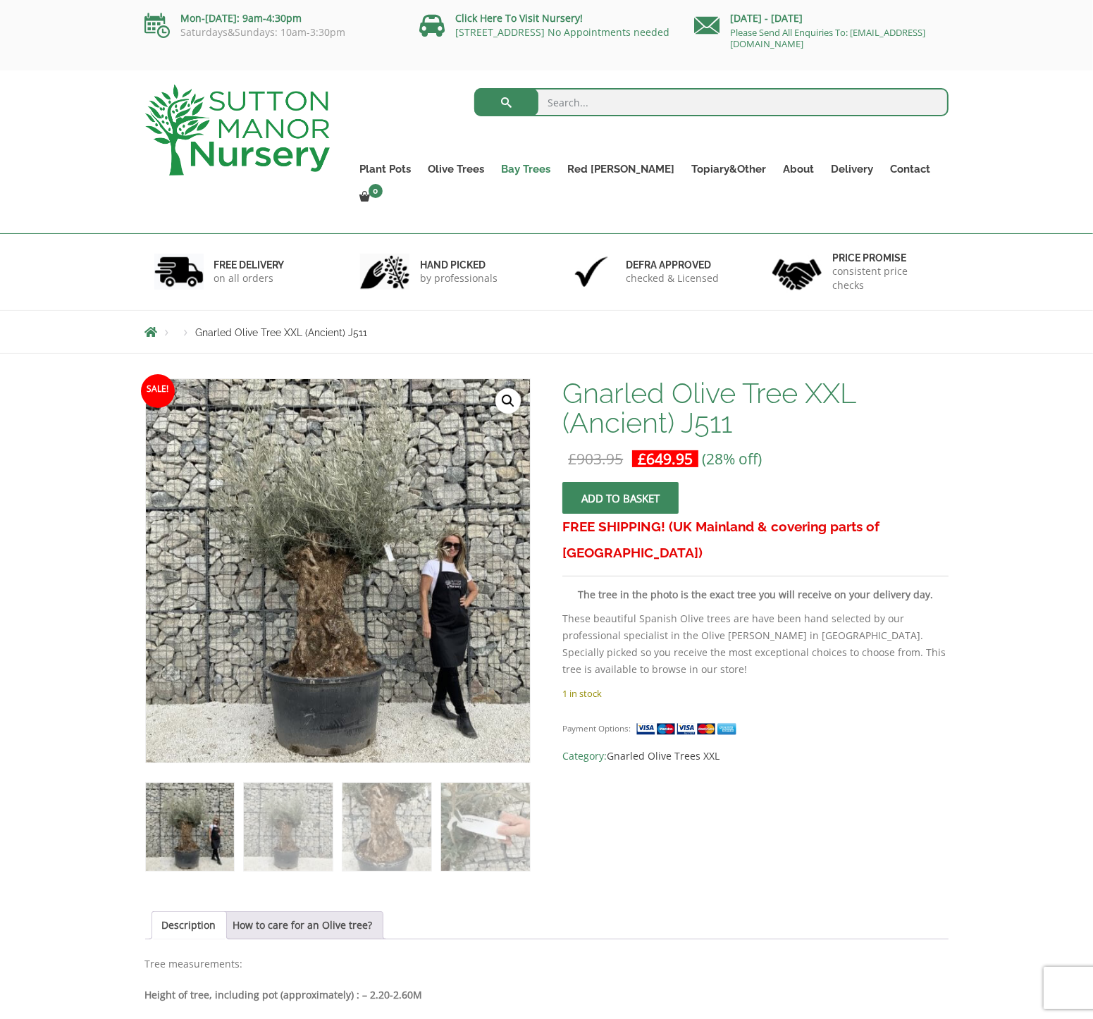
click at [546, 173] on link "Bay Trees" at bounding box center [525, 169] width 66 height 20
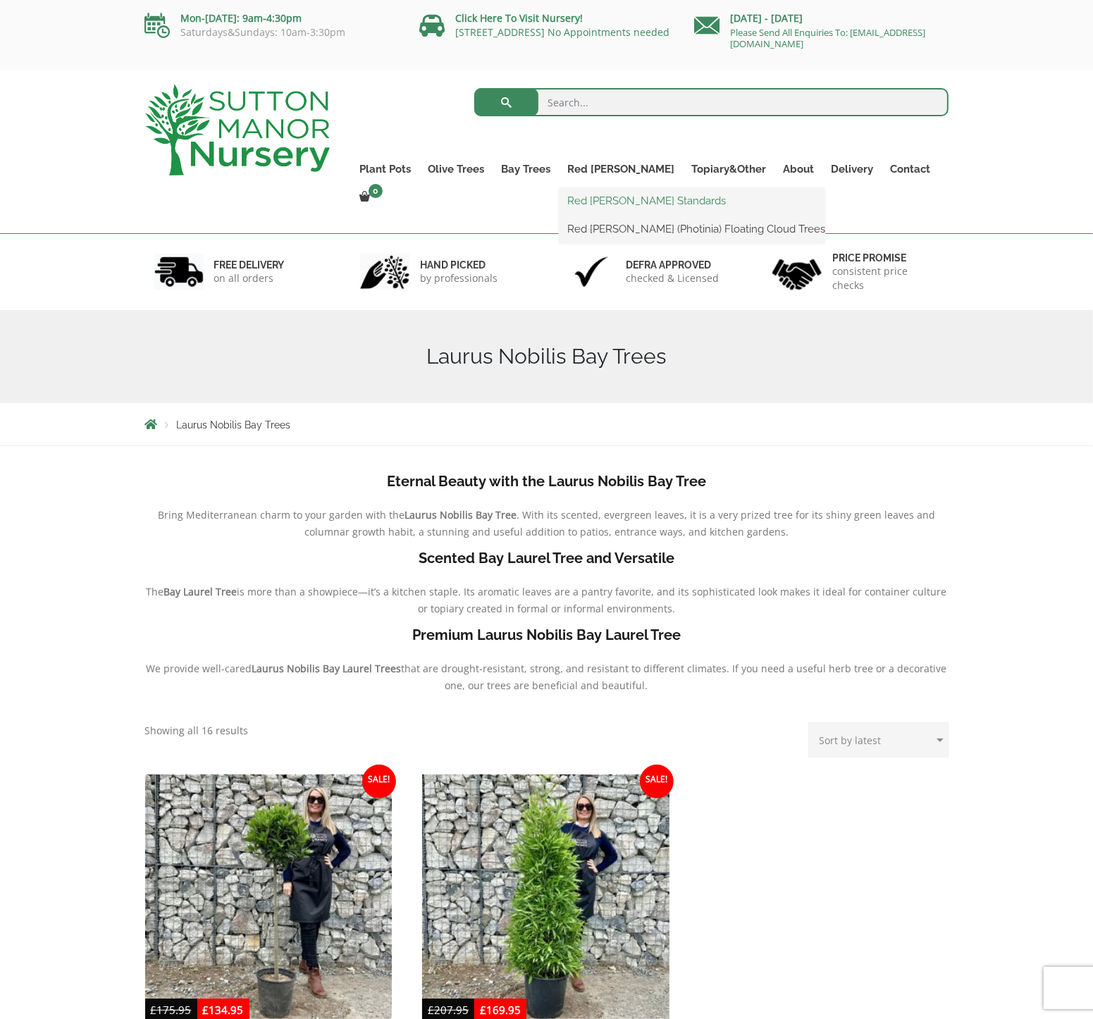
click at [637, 197] on link "Red [PERSON_NAME] Standards" at bounding box center [692, 200] width 266 height 21
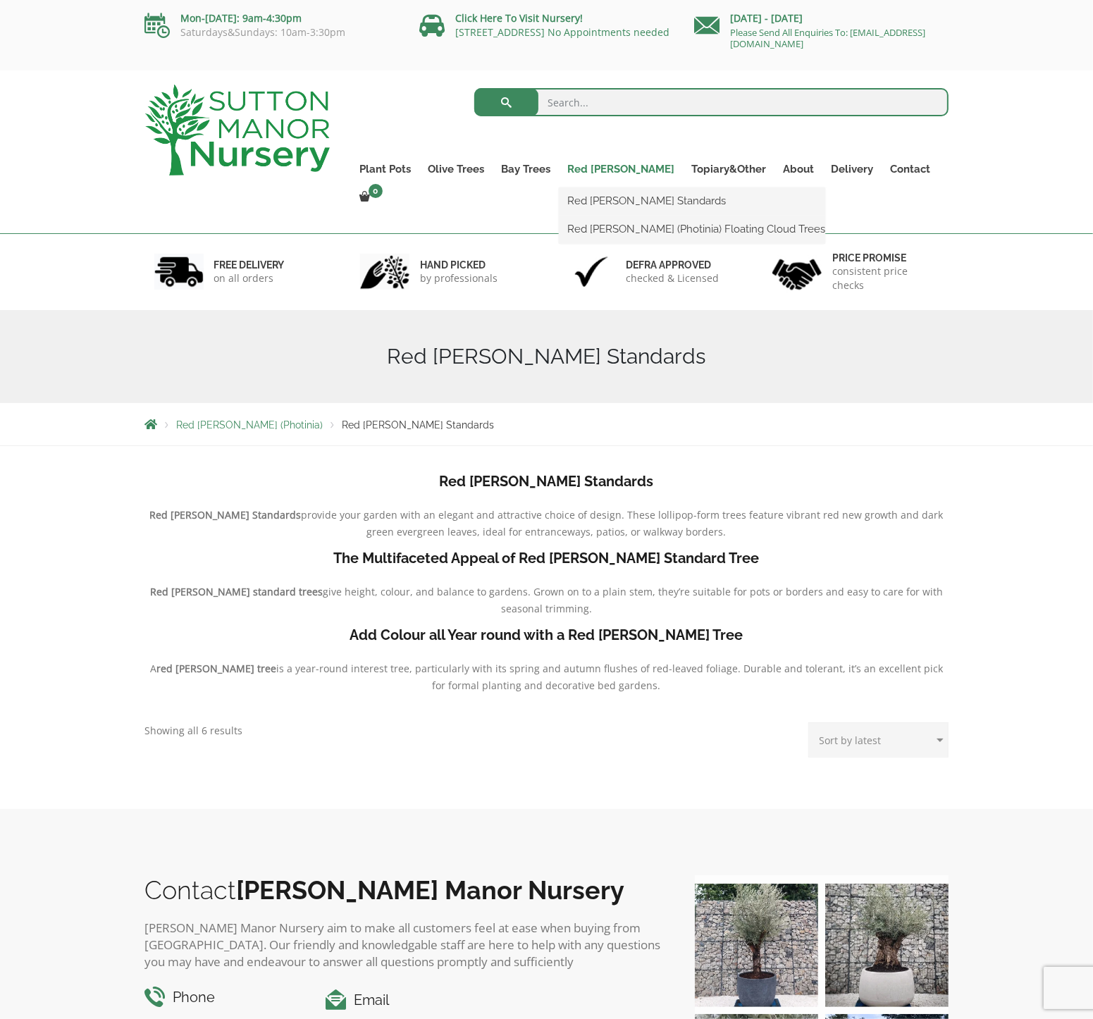
click at [623, 163] on link "Red [PERSON_NAME]" at bounding box center [621, 169] width 124 height 20
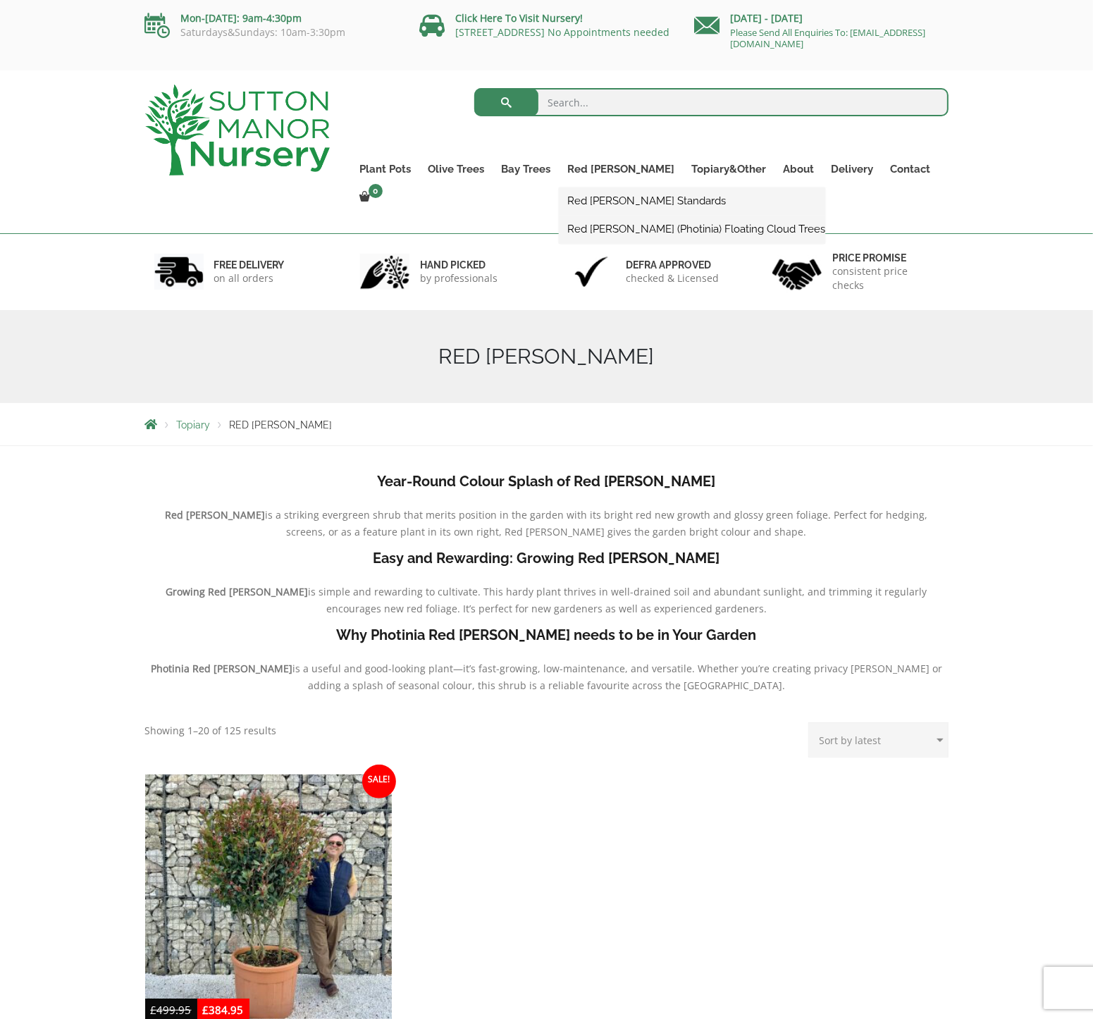
click at [629, 229] on link "Red [PERSON_NAME] (Photinia) Floating Cloud Trees" at bounding box center [692, 228] width 266 height 21
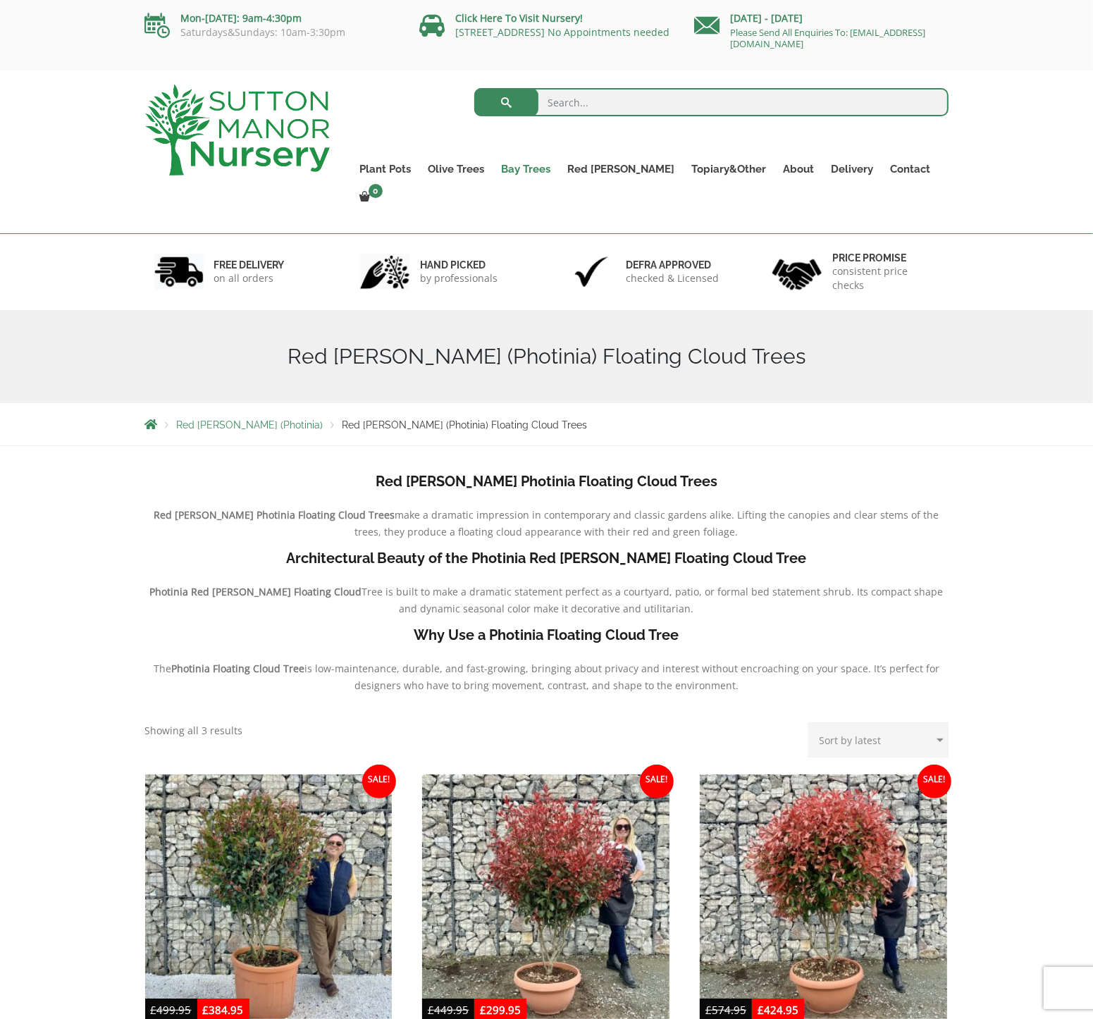
click at [559, 163] on link "Bay Trees" at bounding box center [525, 169] width 66 height 20
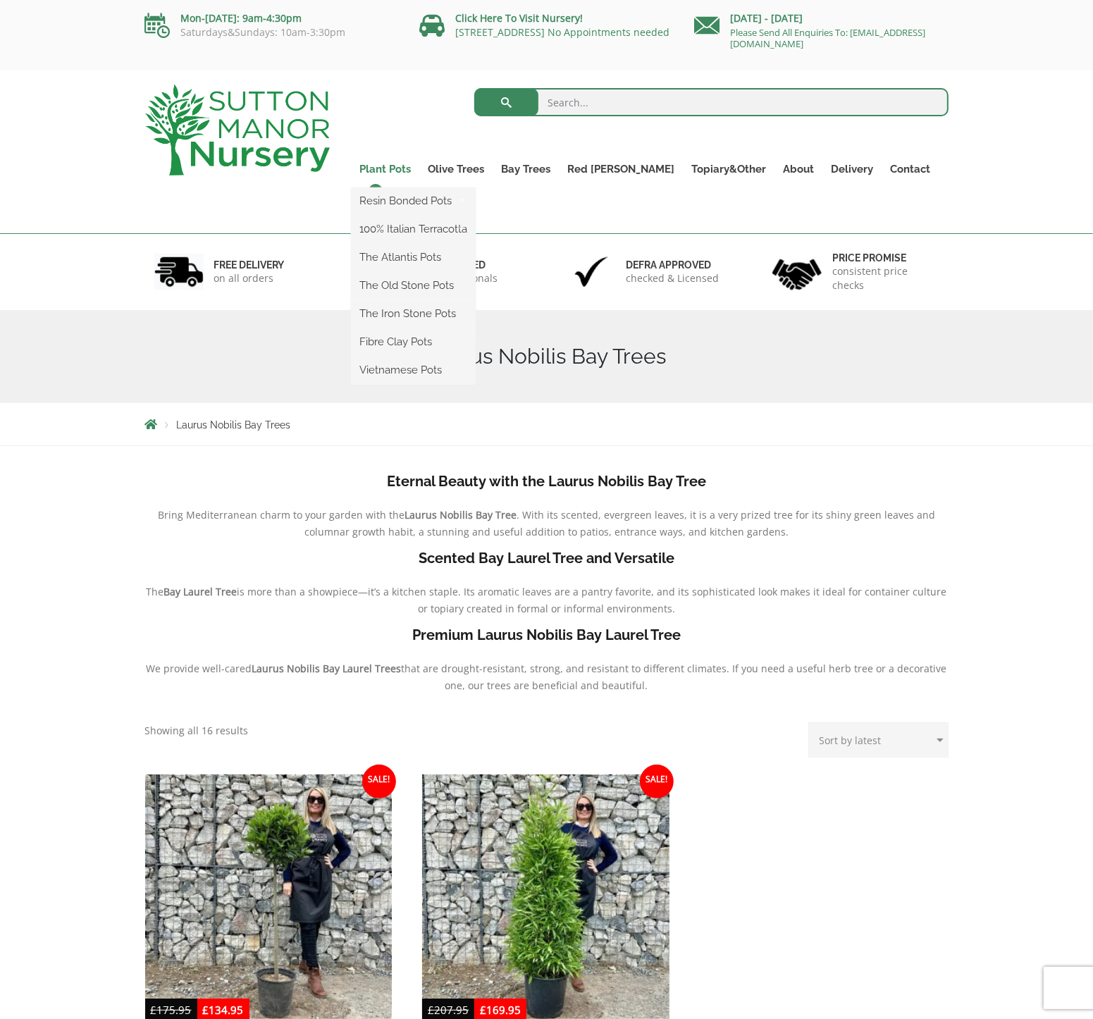
click at [403, 170] on link "Plant Pots" at bounding box center [385, 169] width 68 height 20
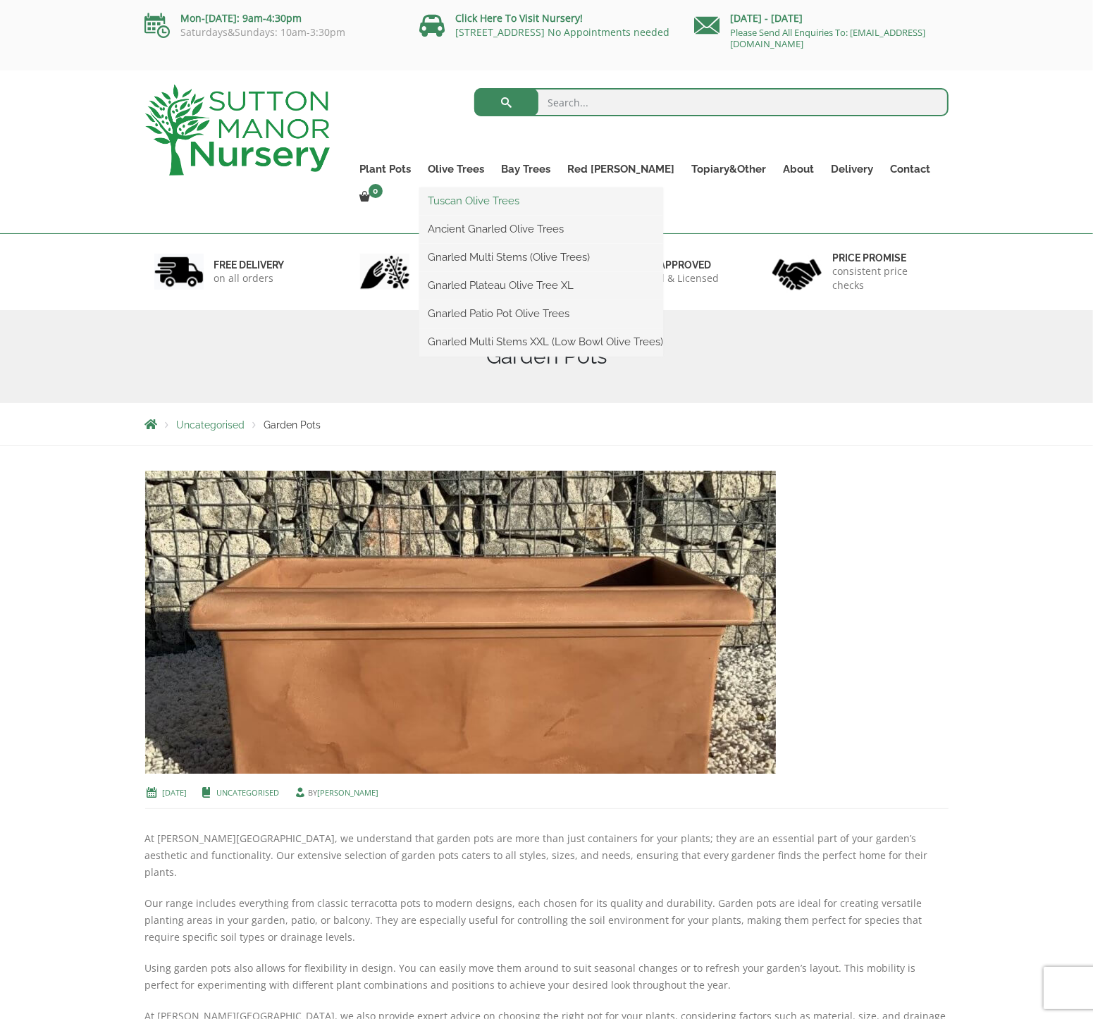
click at [504, 202] on link "Tuscan Olive Trees" at bounding box center [541, 200] width 244 height 21
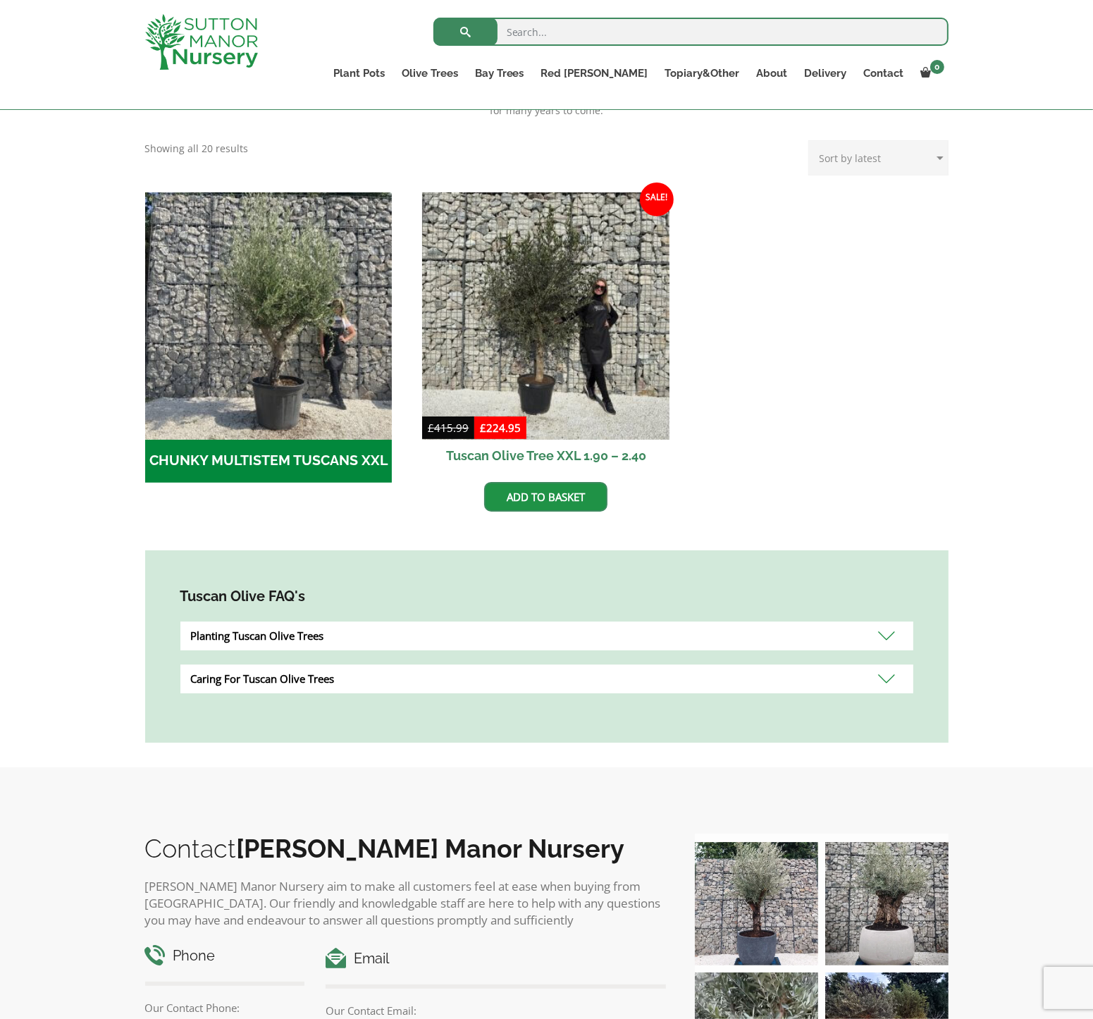
scroll to position [352, 0]
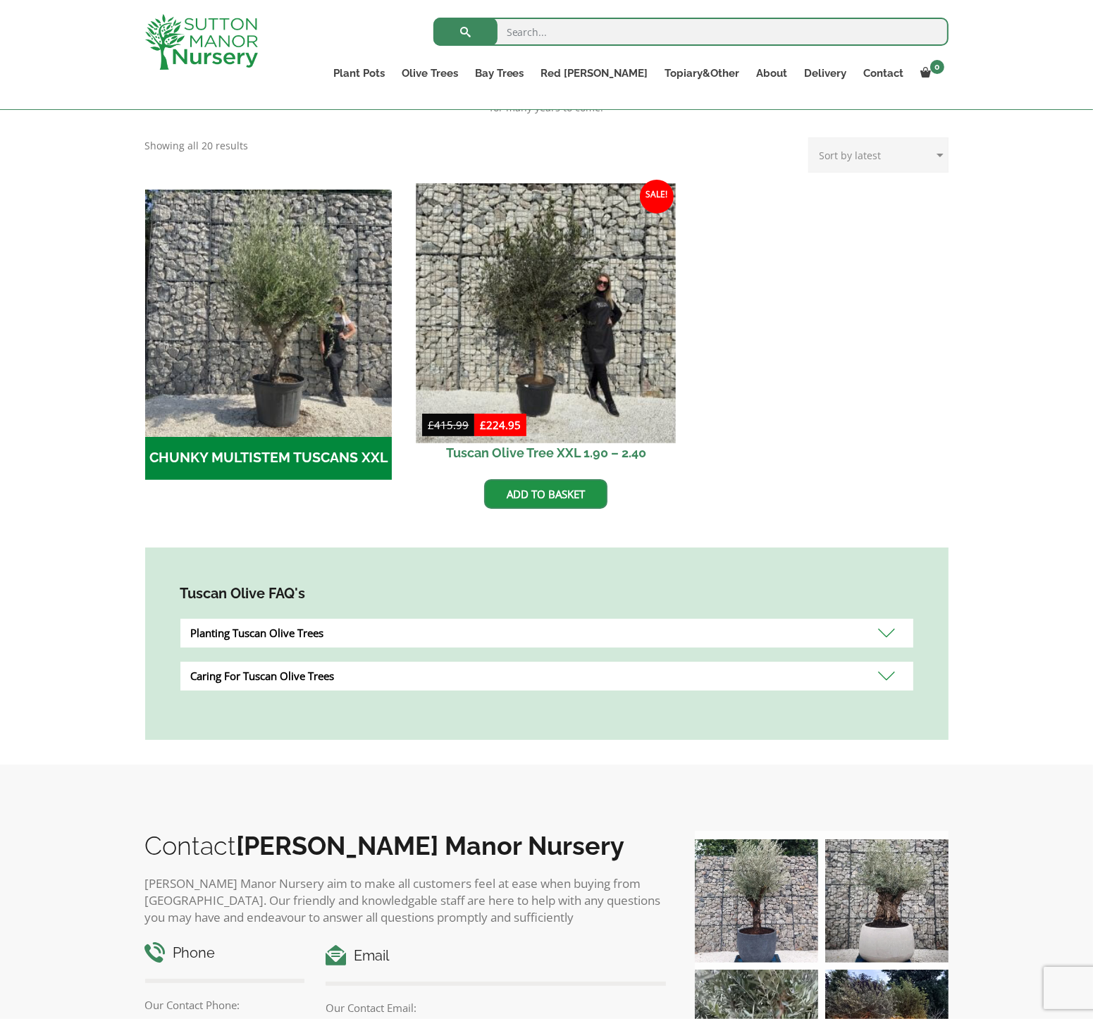
click at [615, 346] on img at bounding box center [545, 312] width 259 height 259
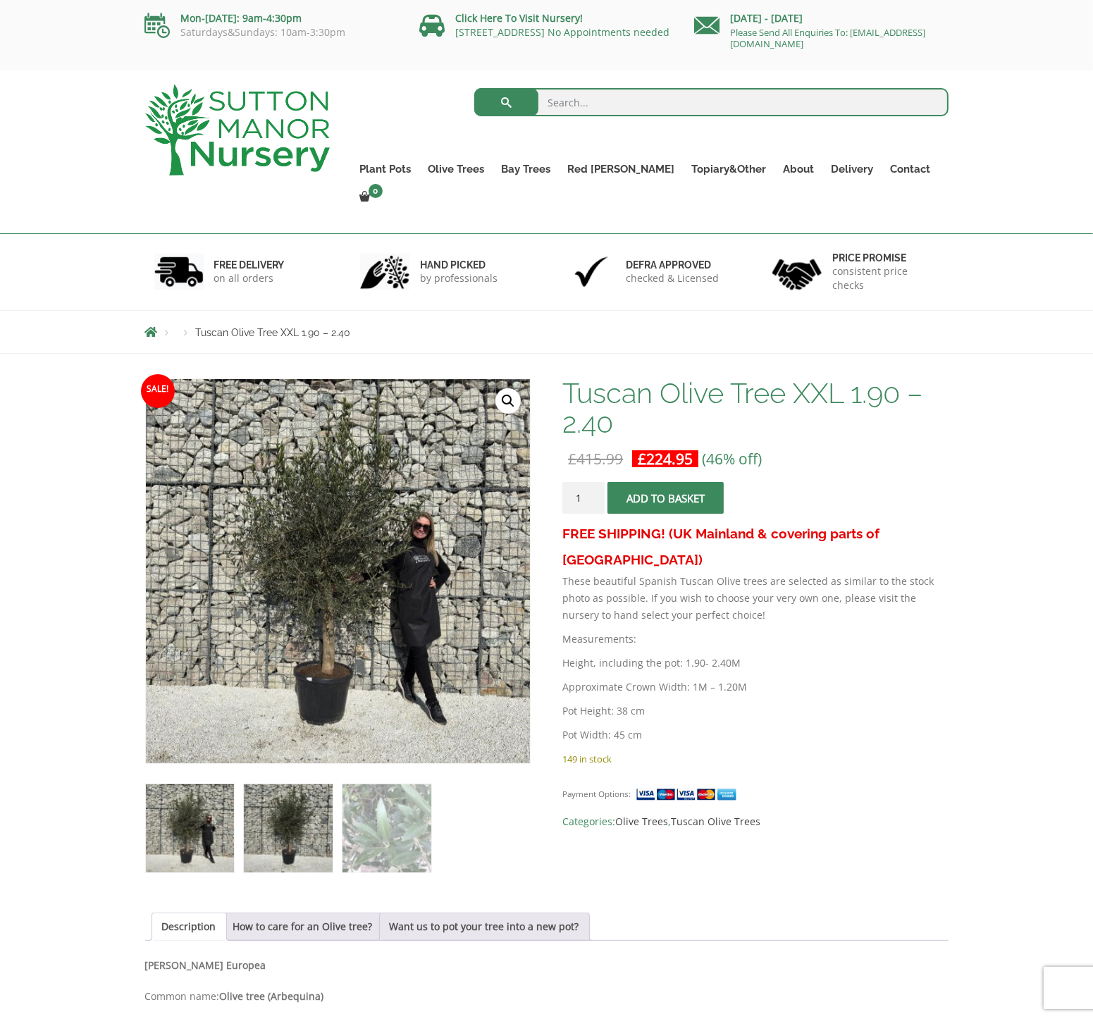
click at [279, 812] on img at bounding box center [288, 828] width 88 height 88
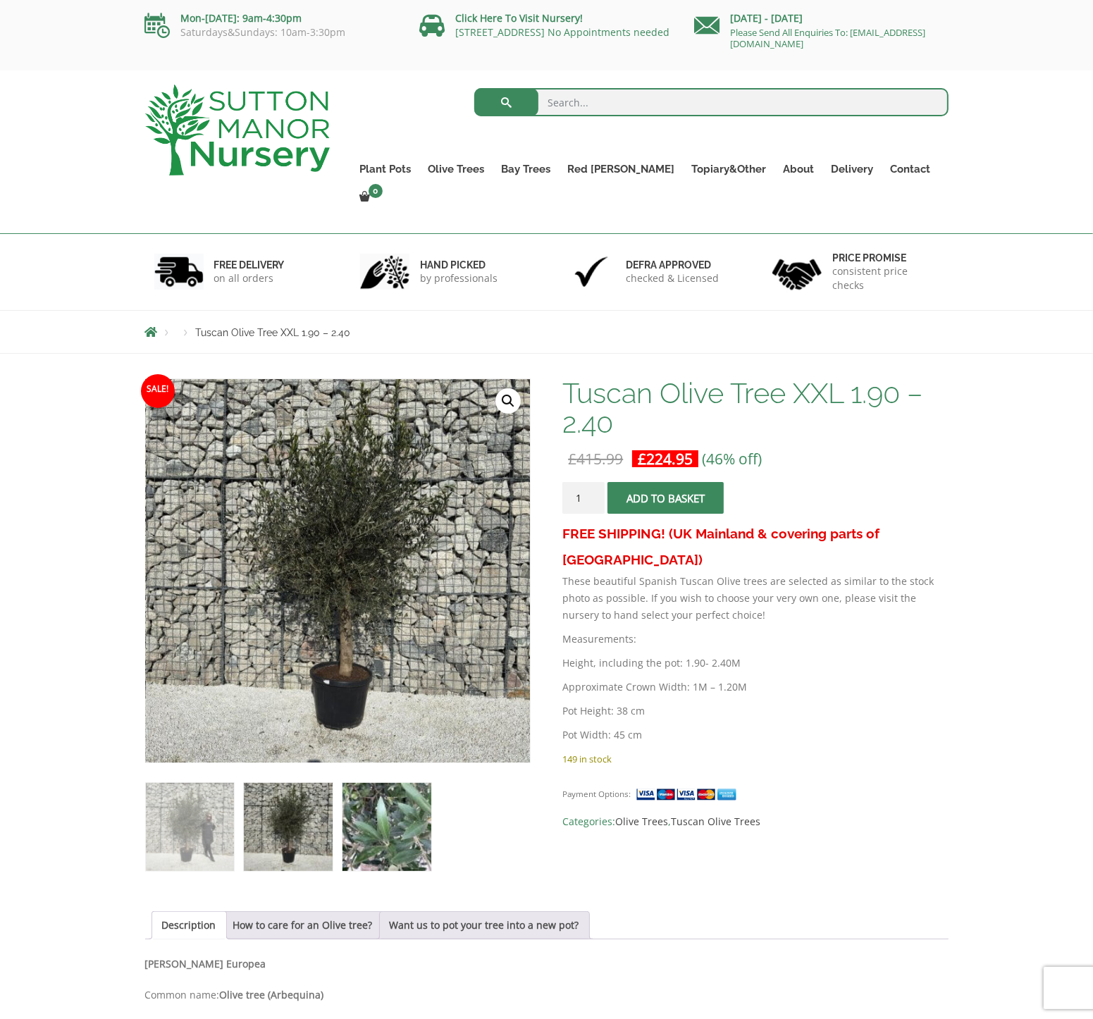
click at [358, 826] on img at bounding box center [386, 827] width 88 height 88
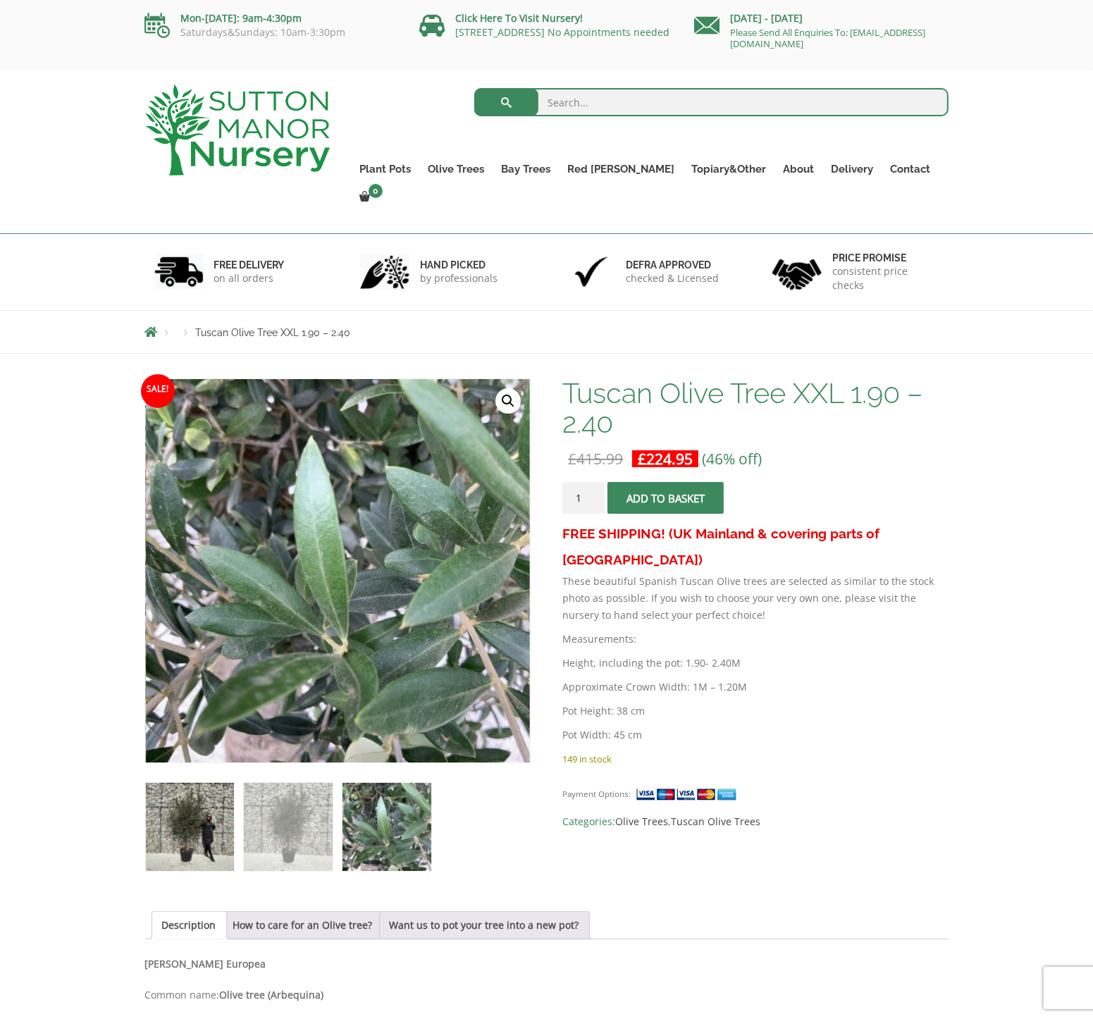
click at [206, 806] on img at bounding box center [190, 827] width 88 height 88
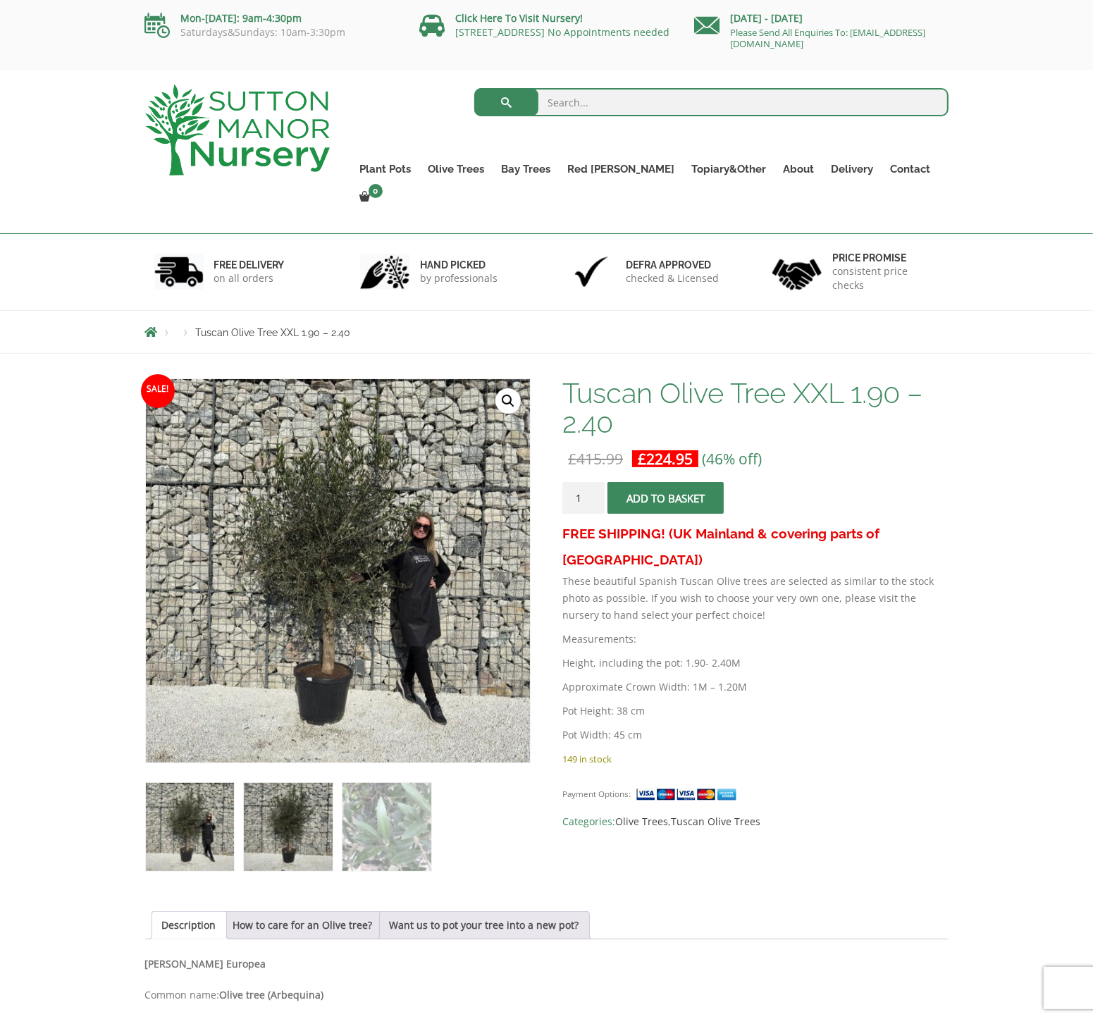
click at [256, 814] on img at bounding box center [288, 827] width 88 height 88
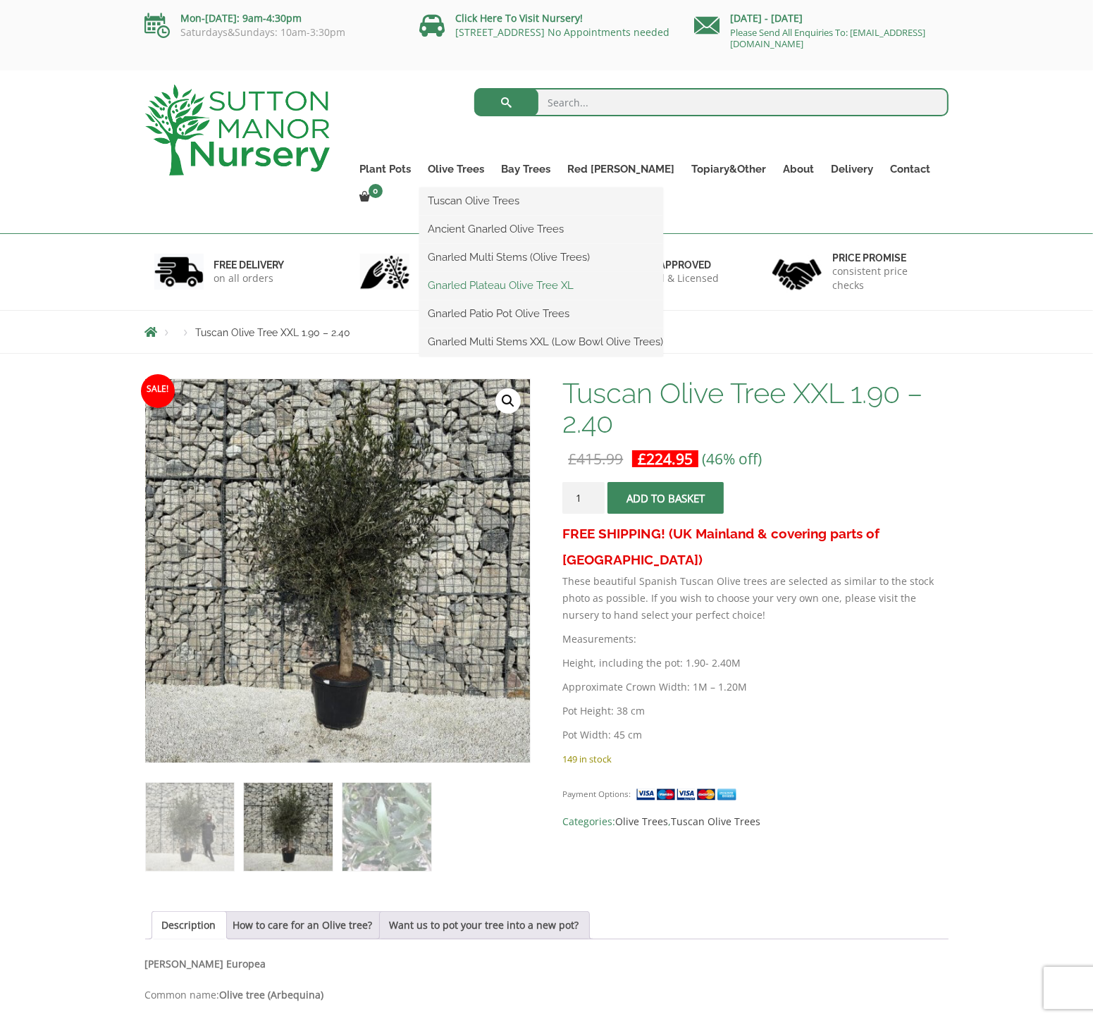
click at [490, 285] on link "Gnarled Plateau Olive Tree XL" at bounding box center [541, 285] width 244 height 21
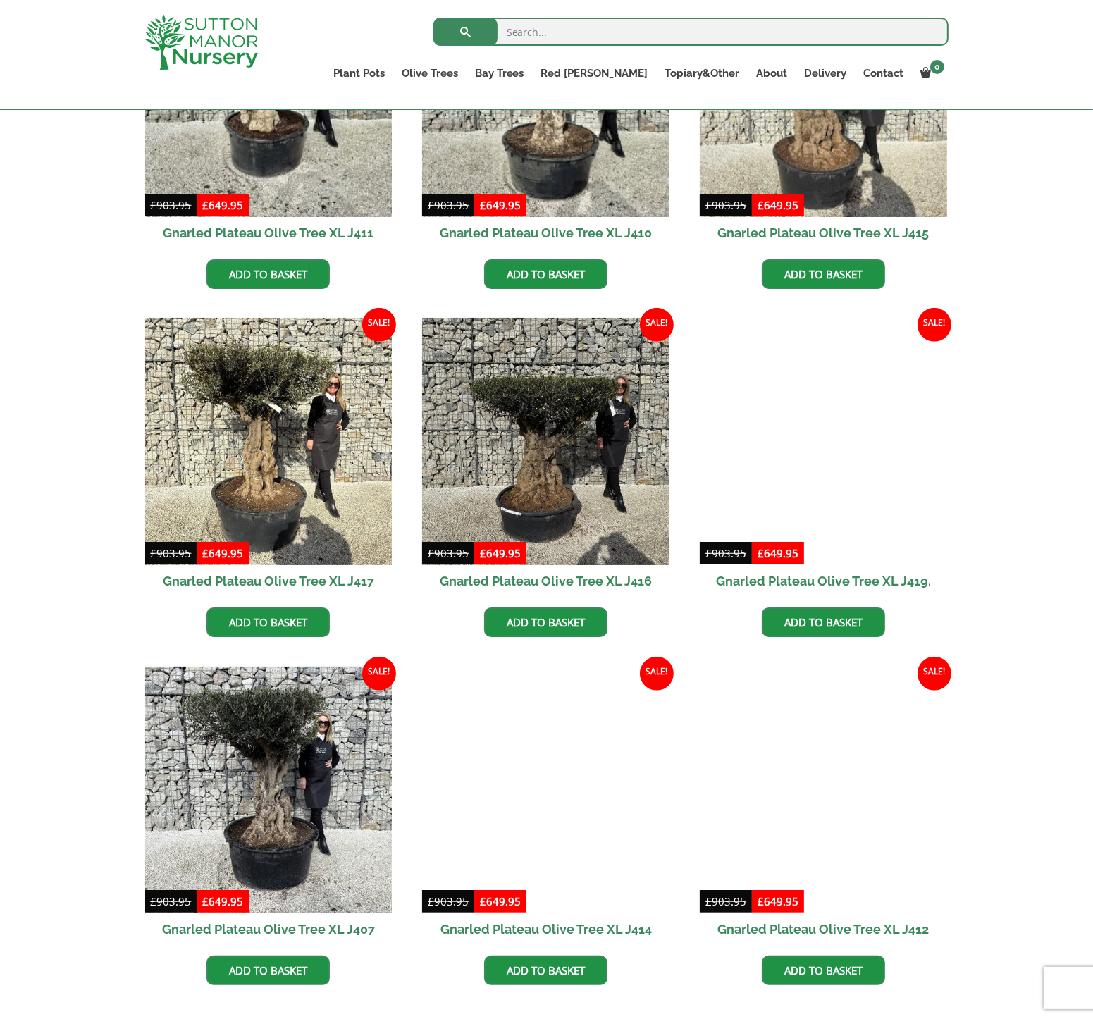
scroll to position [745, 0]
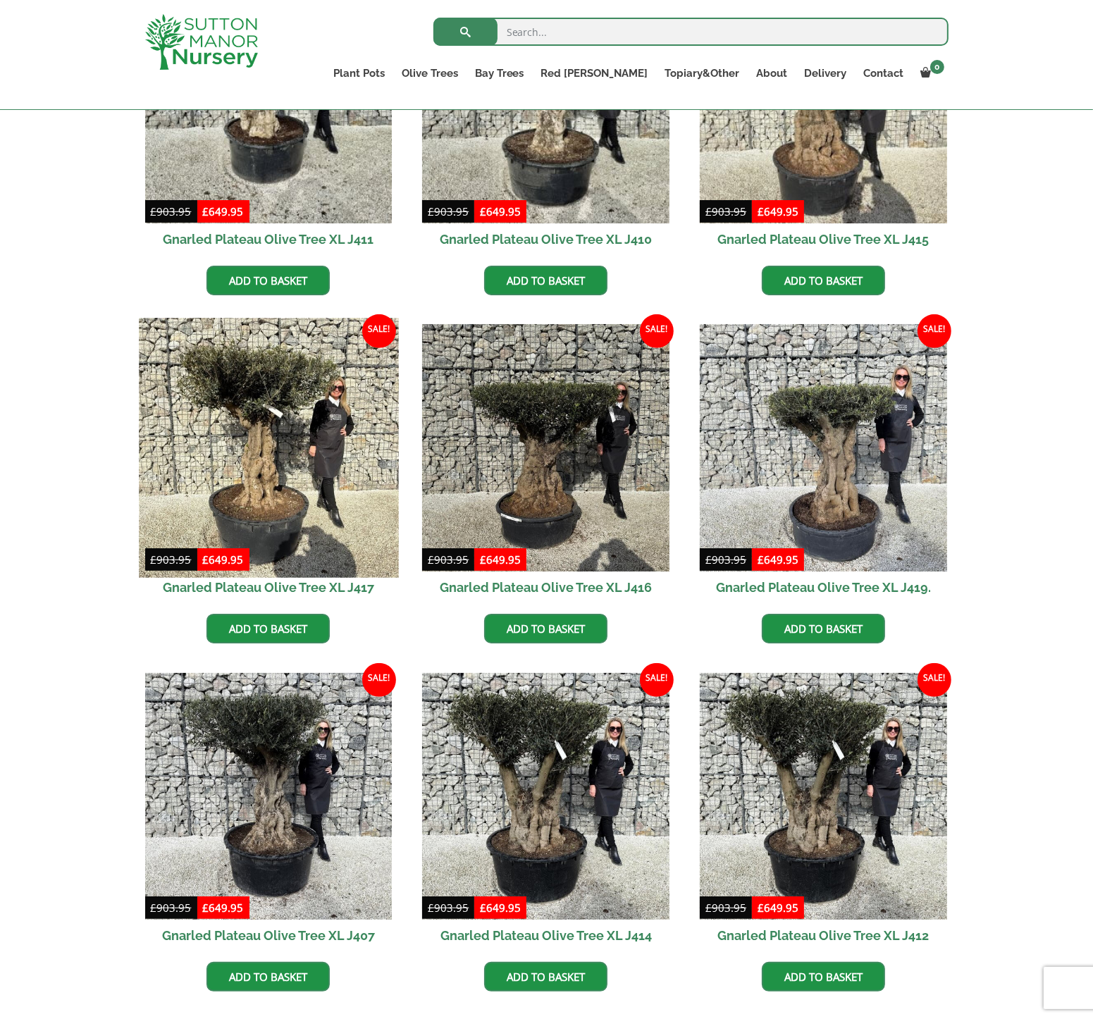
click at [250, 387] on img at bounding box center [268, 447] width 259 height 259
